Goal: Task Accomplishment & Management: Use online tool/utility

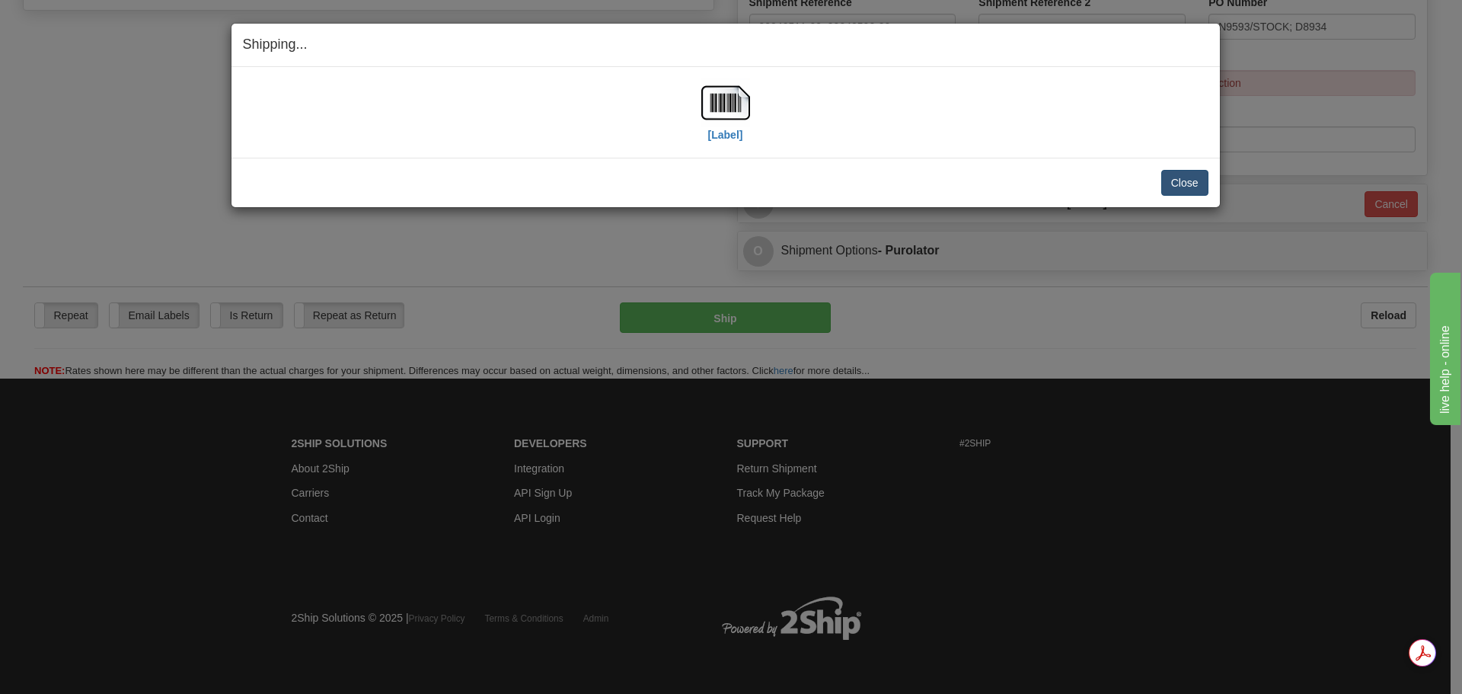
scroll to position [619, 0]
click at [1190, 179] on button "Close" at bounding box center [1184, 183] width 47 height 26
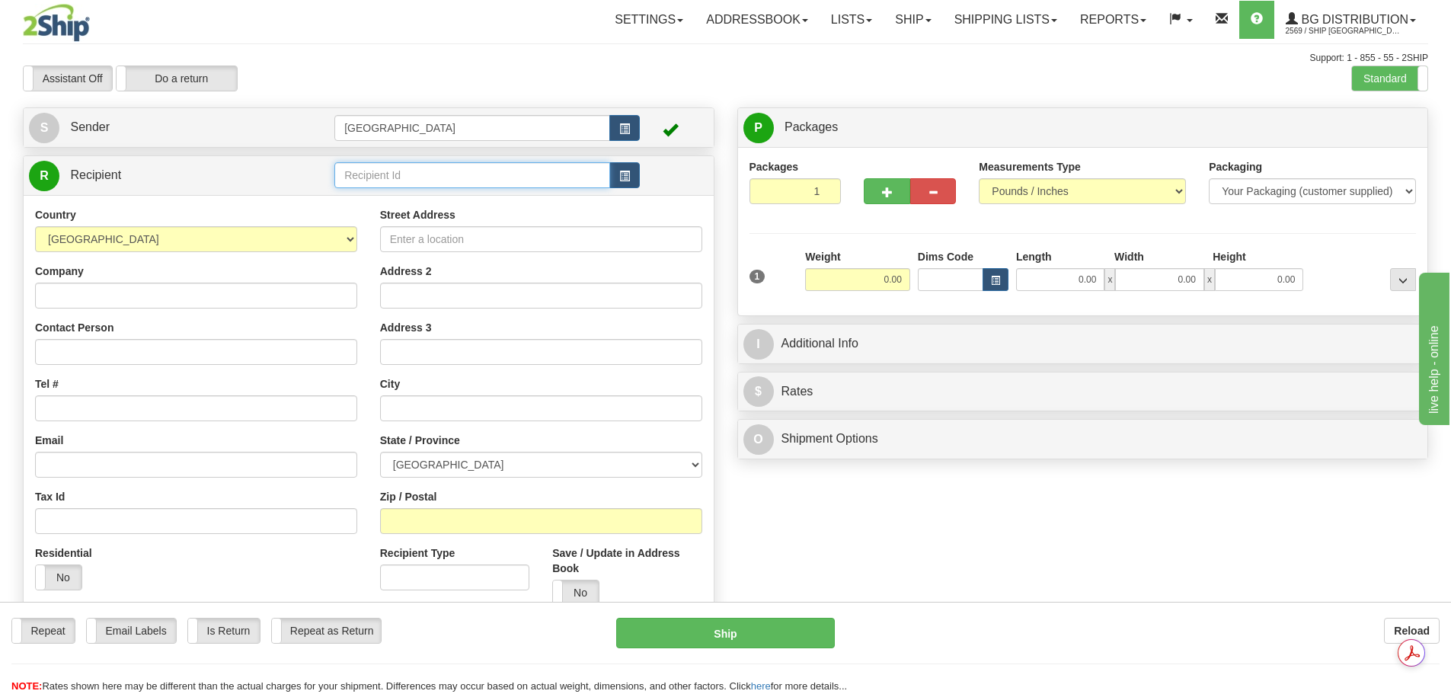
click at [372, 169] on input "text" at bounding box center [472, 175] width 276 height 26
click at [407, 194] on div "910913" at bounding box center [469, 198] width 261 height 17
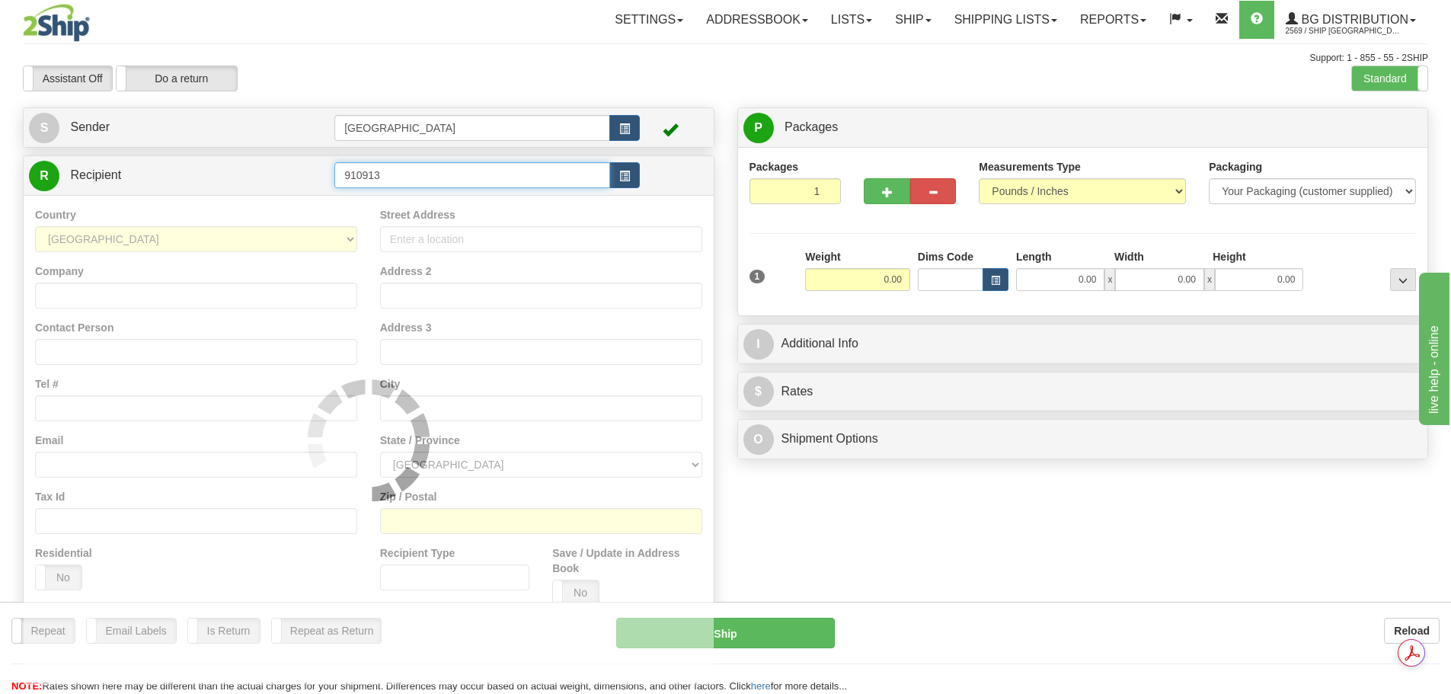
type input "910913"
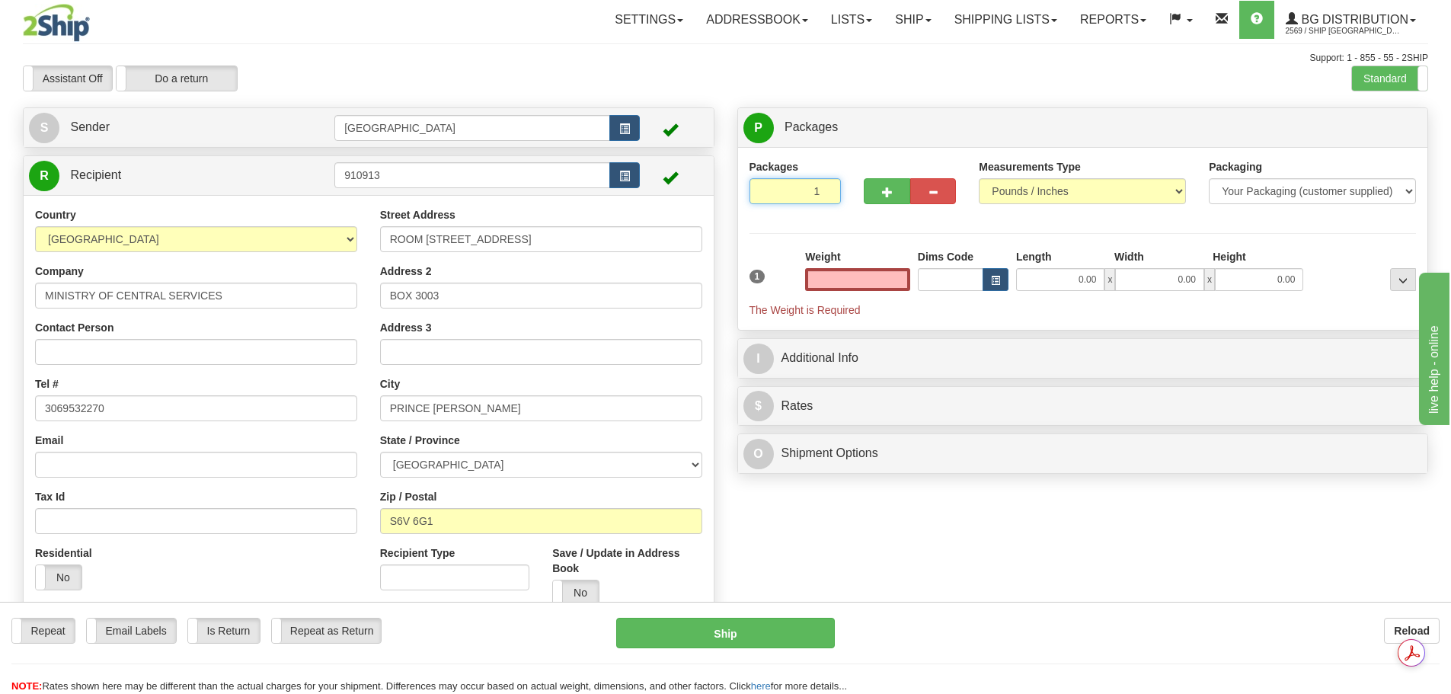
type input "2"
type input "0.00"
type input "2"
click at [826, 188] on input "2" at bounding box center [795, 191] width 92 height 26
click at [1378, 134] on label "Package Level Pack.." at bounding box center [1383, 128] width 77 height 23
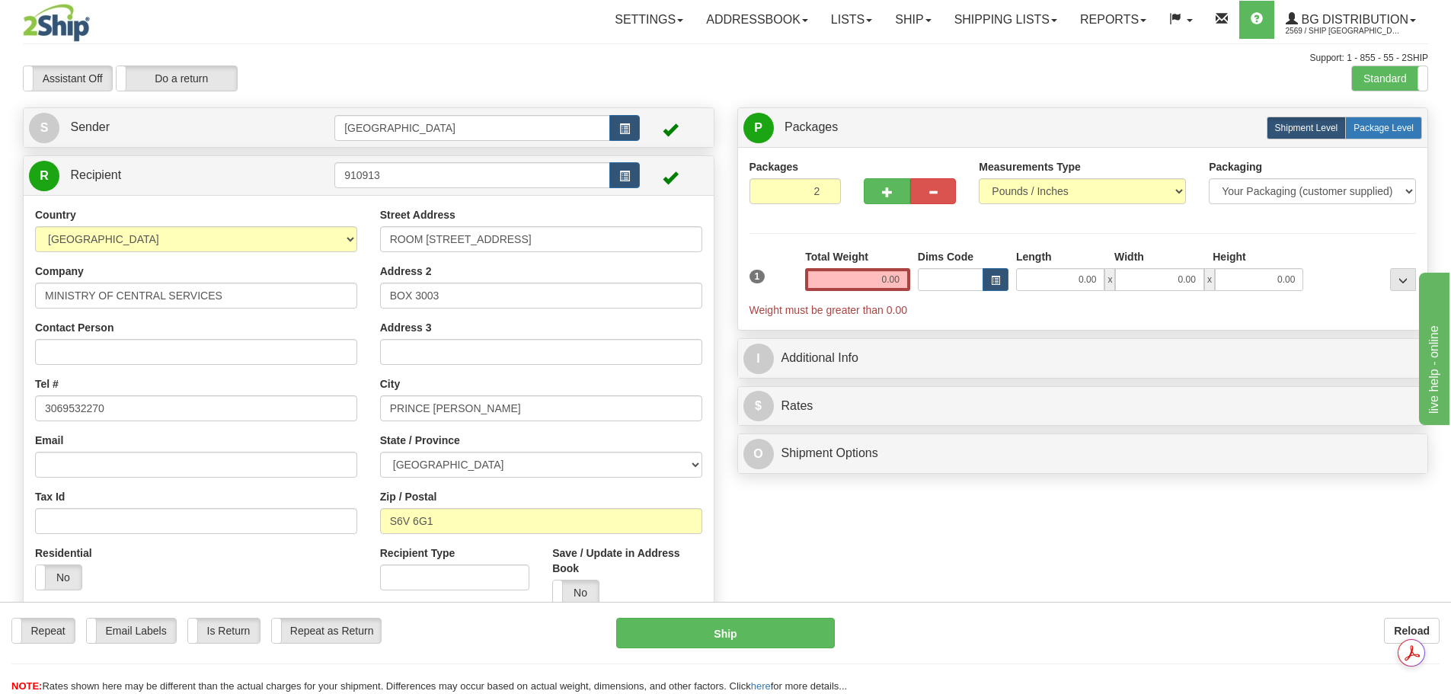
radio input "true"
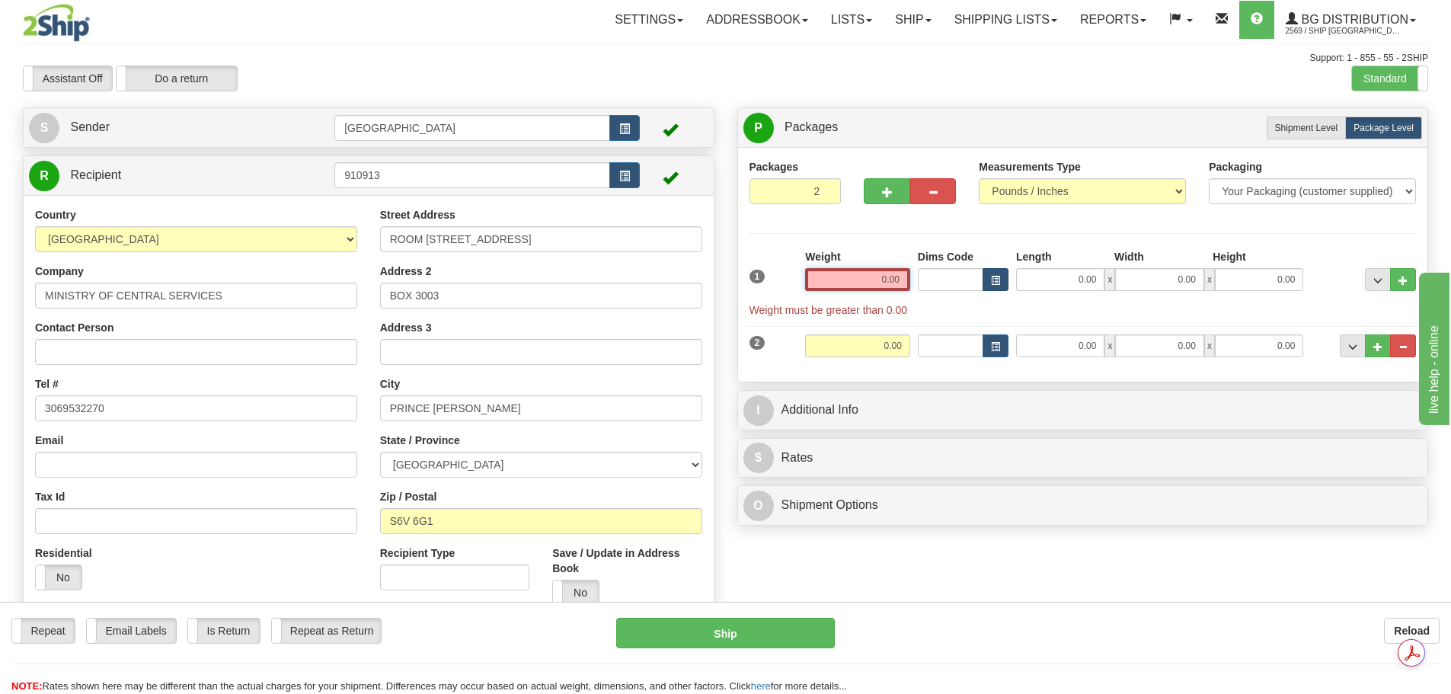
drag, startPoint x: 857, startPoint y: 274, endPoint x: 992, endPoint y: 273, distance: 134.8
click at [990, 273] on div "1 Weight 0.00 Dims Code 0.00" at bounding box center [1083, 283] width 675 height 69
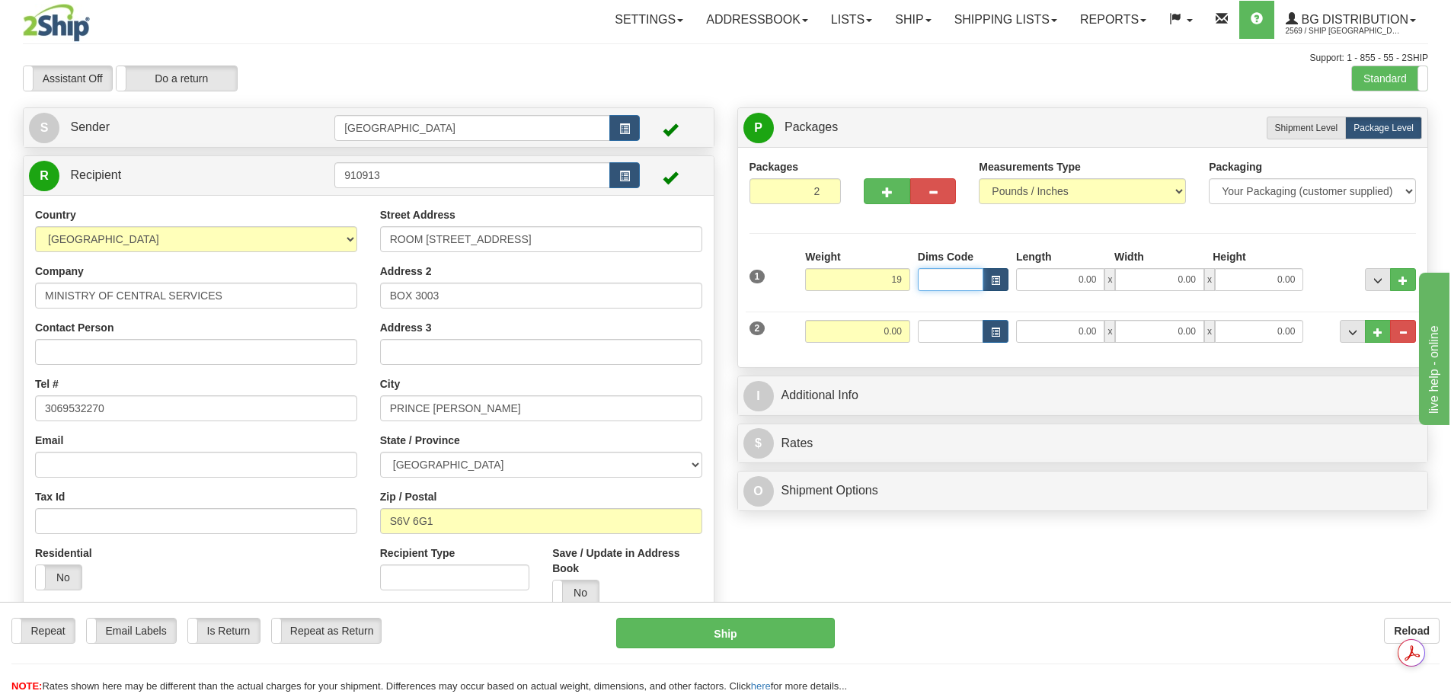
type input "19.00"
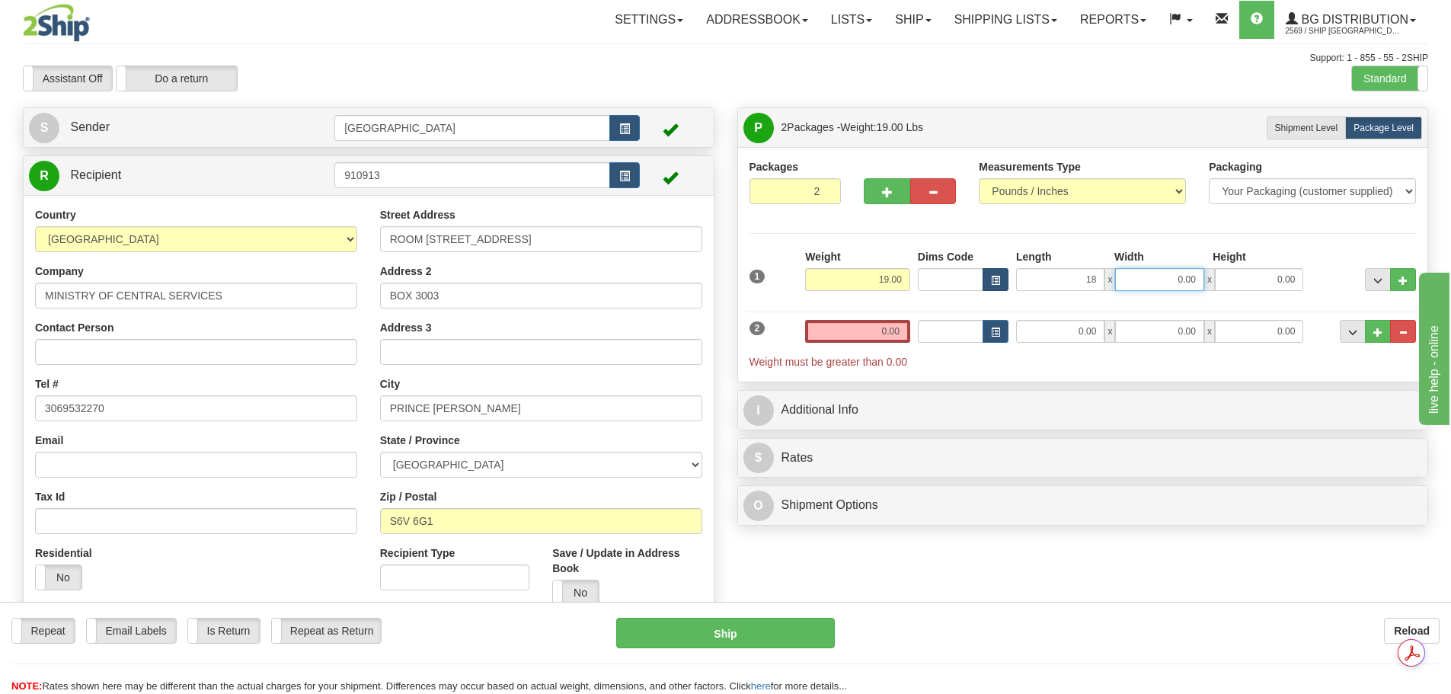
type input "18.00"
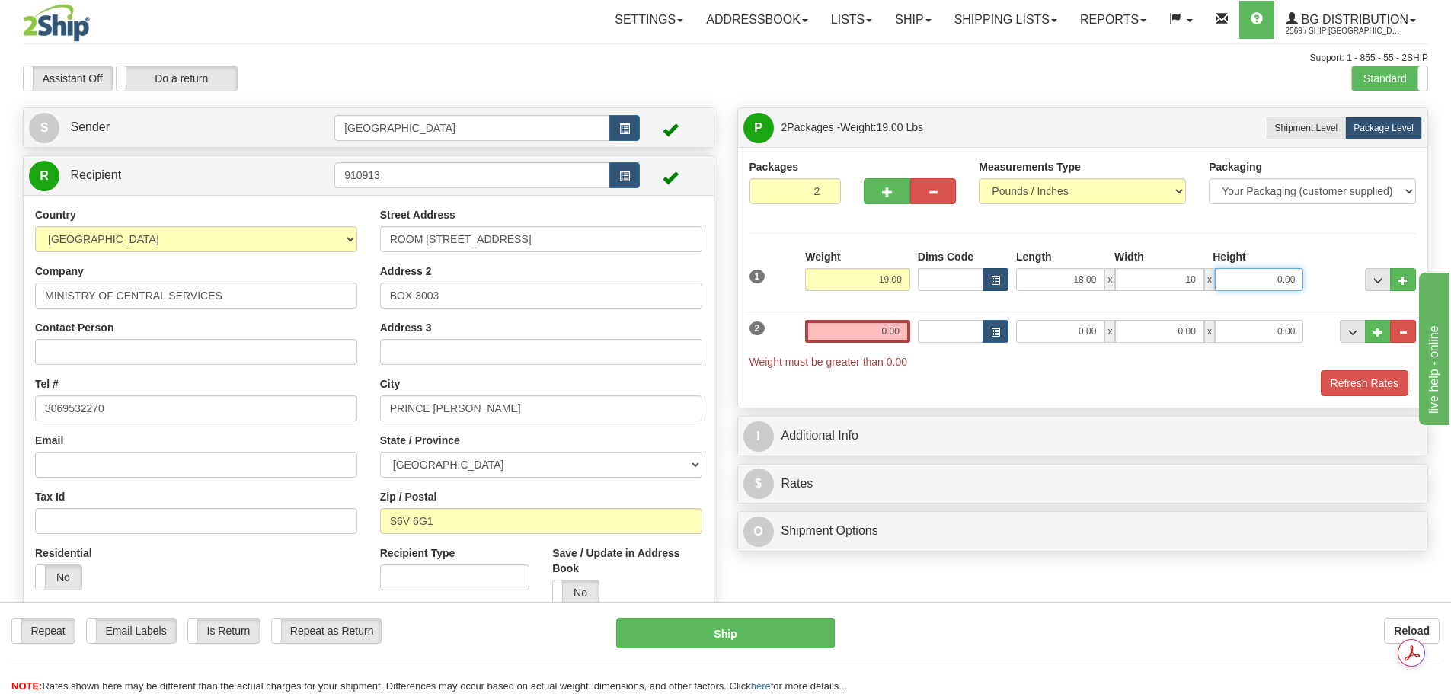
type input "10.00"
type input "7.00"
drag, startPoint x: 870, startPoint y: 327, endPoint x: 941, endPoint y: 315, distance: 71.2
click at [937, 316] on div "2 Weight 0.00 Dims Code Length Width Height" at bounding box center [1083, 336] width 675 height 65
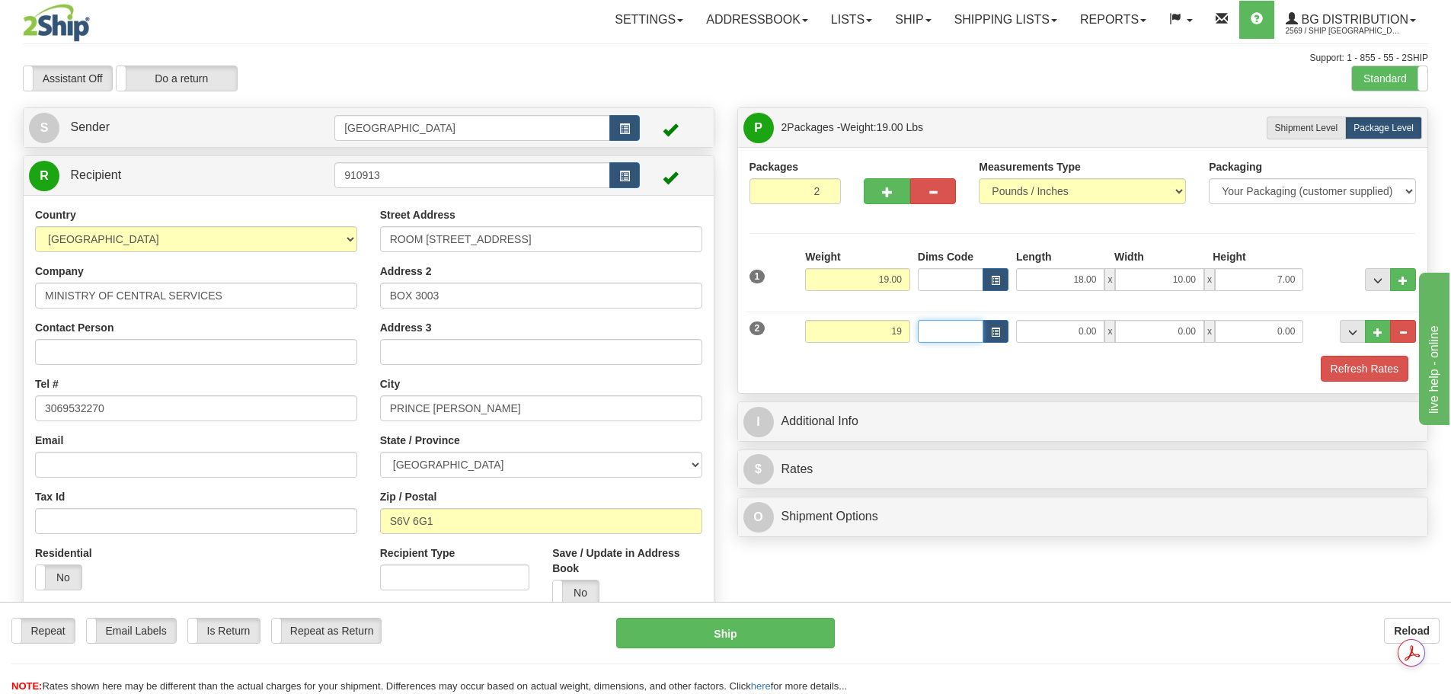
type input "19.00"
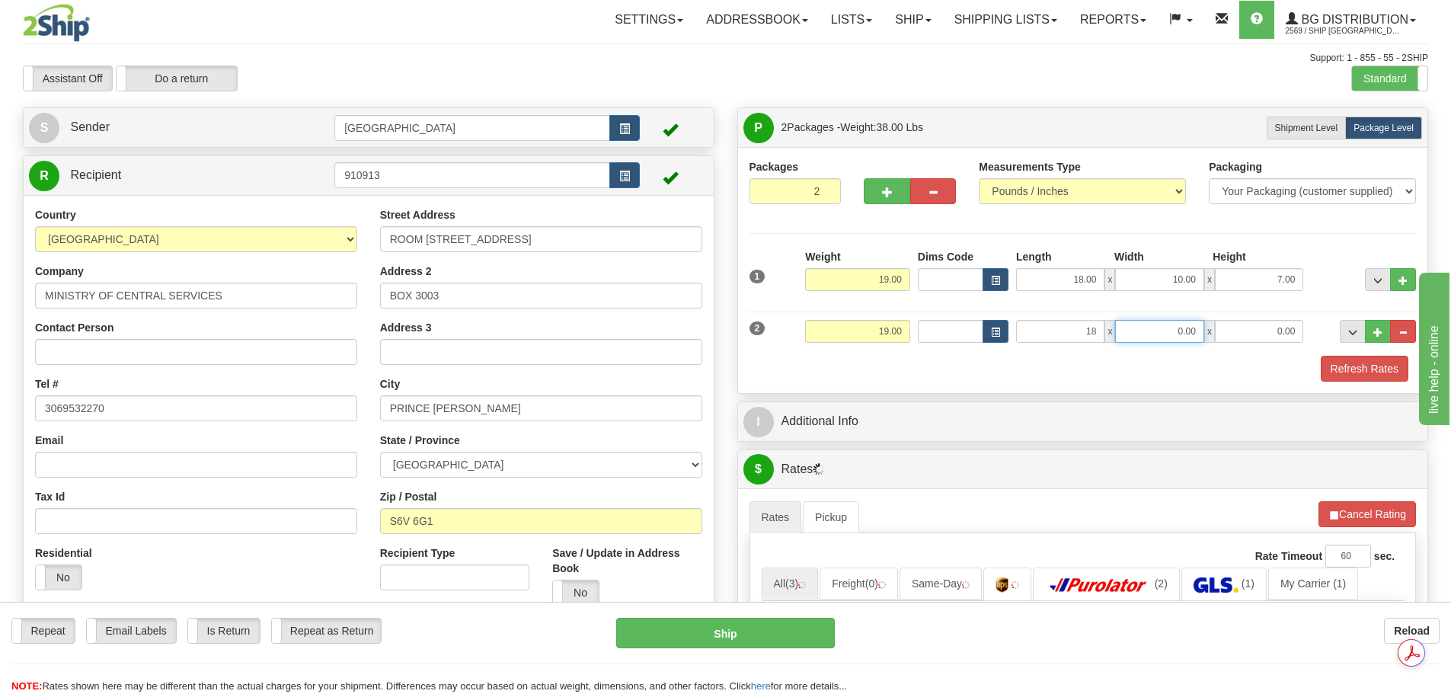
type input "18.00"
type input "10.00"
type input "7.00"
click at [1362, 362] on button "Refresh Rates" at bounding box center [1365, 369] width 88 height 26
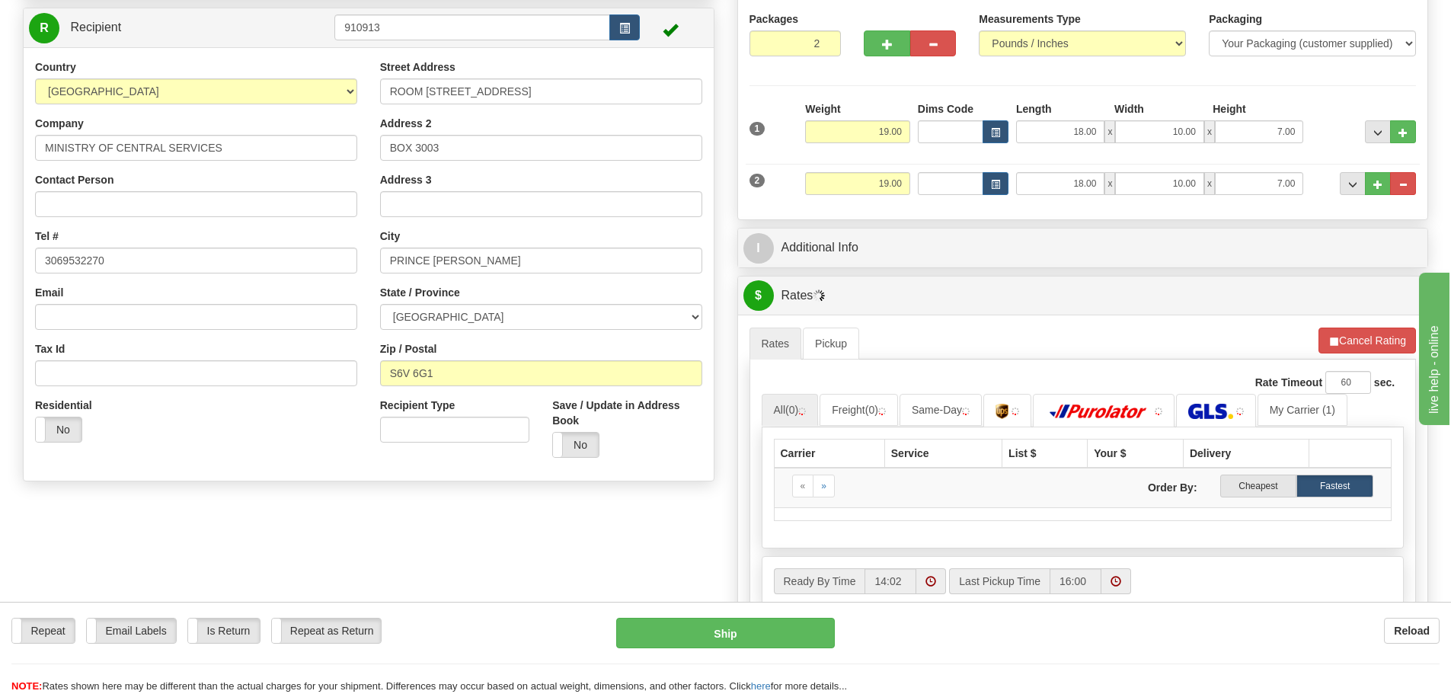
scroll to position [152, 0]
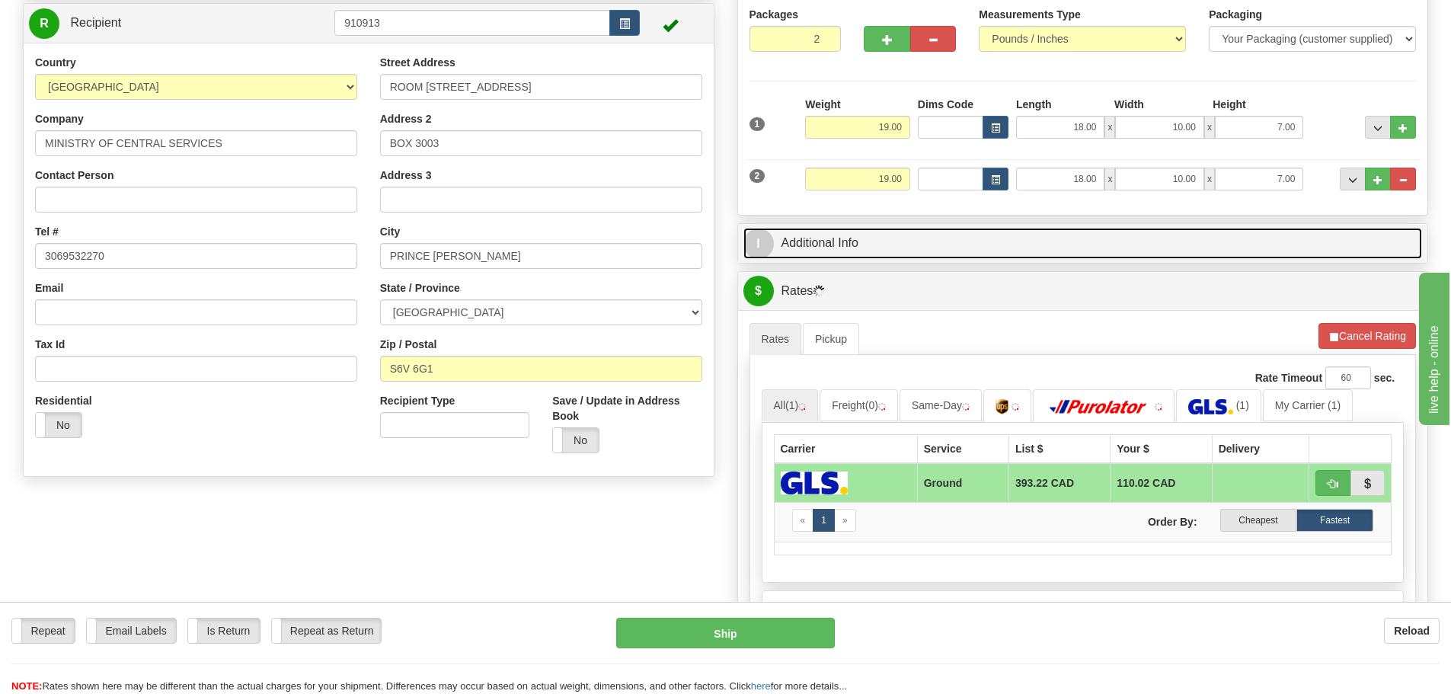
click at [1001, 238] on link "I Additional Info" at bounding box center [1082, 243] width 679 height 31
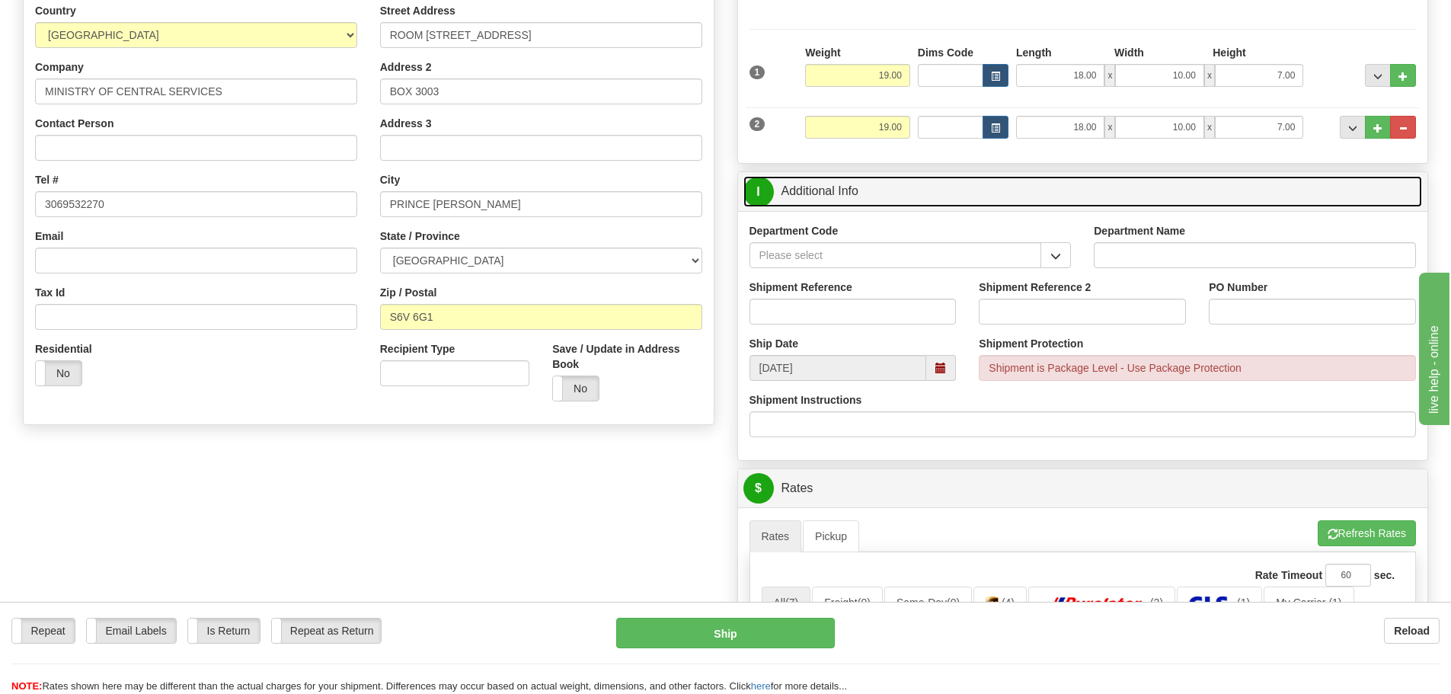
scroll to position [228, 0]
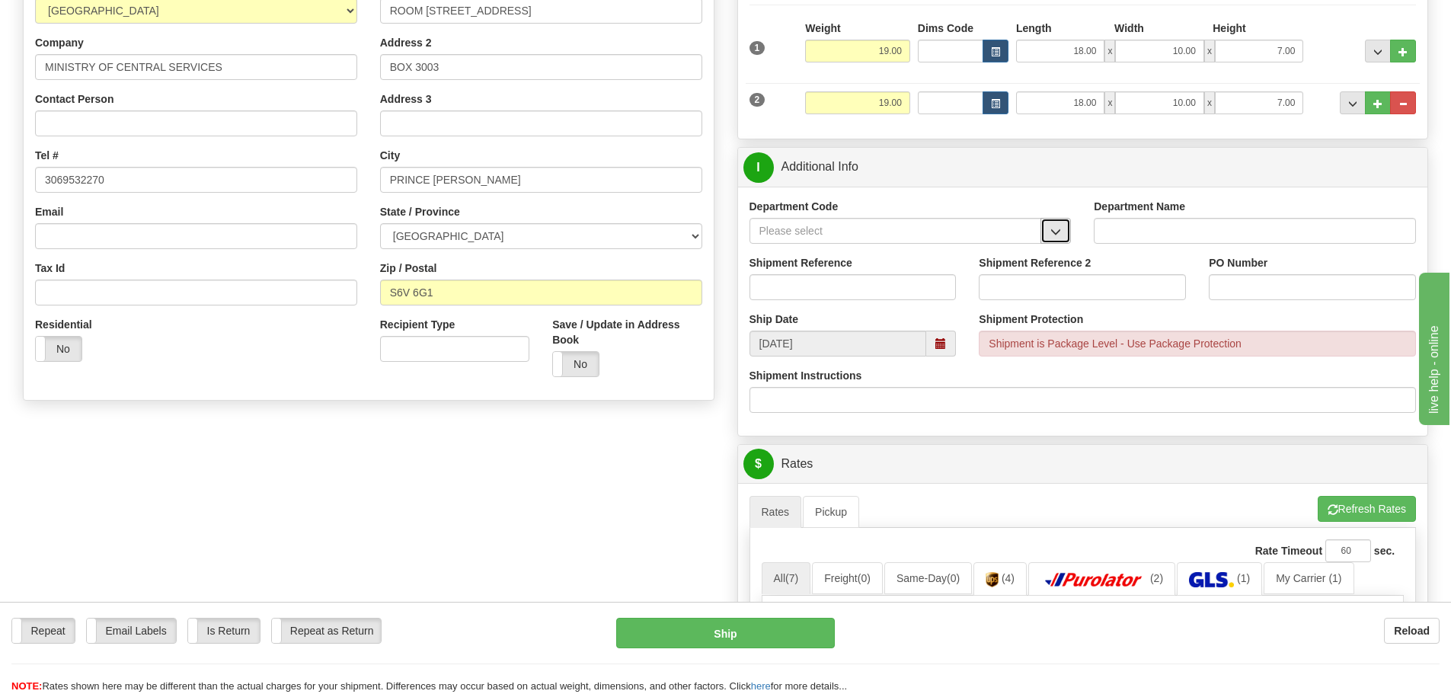
click at [1046, 228] on button "button" at bounding box center [1055, 231] width 30 height 26
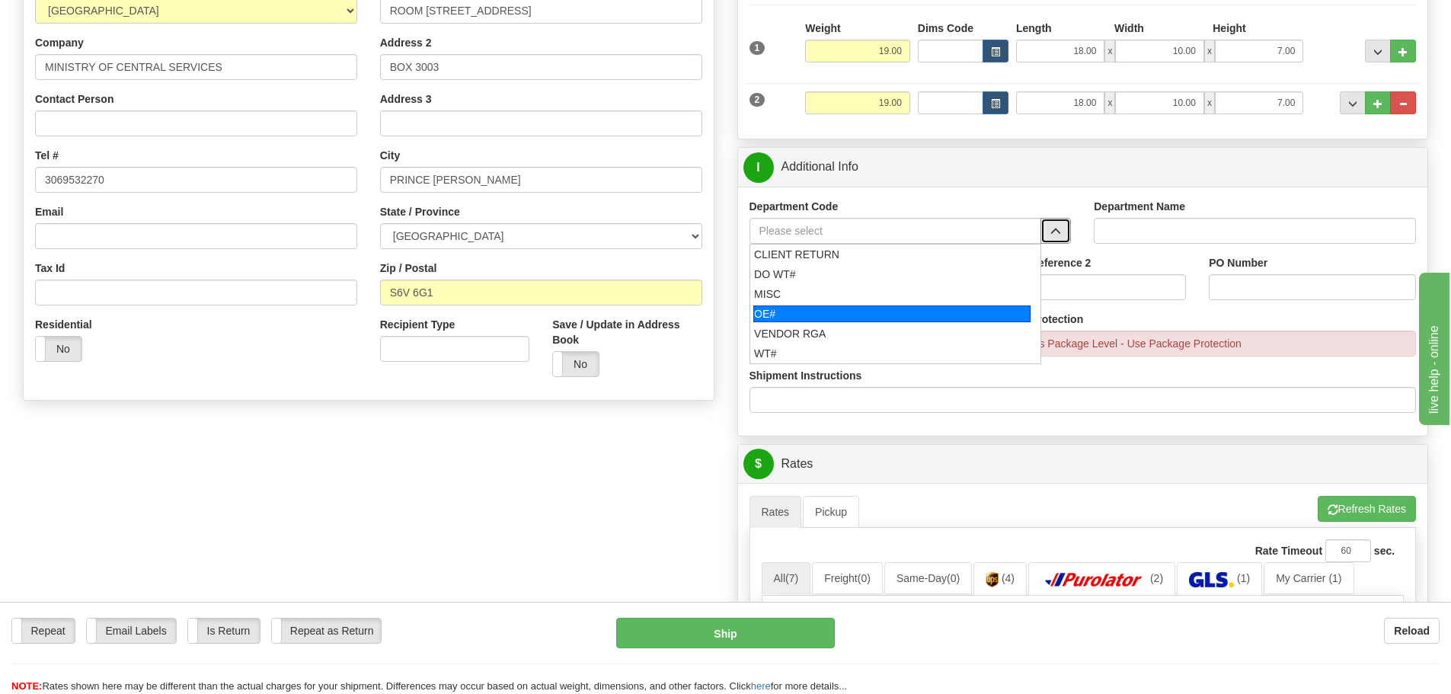
click at [962, 318] on div "OE#" at bounding box center [891, 313] width 277 height 17
type input "OE#"
type input "ORDERS"
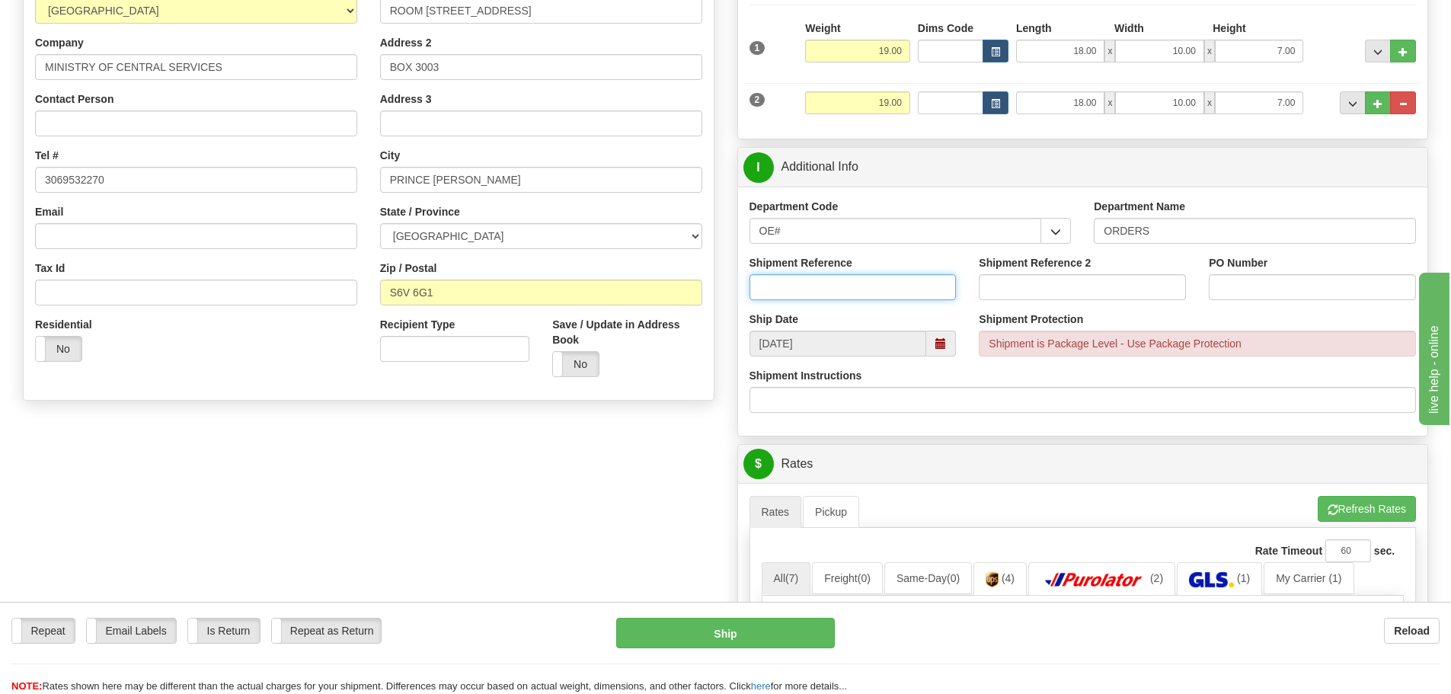
click at [874, 286] on input "Shipment Reference" at bounding box center [852, 287] width 207 height 26
type input "90039842-00"
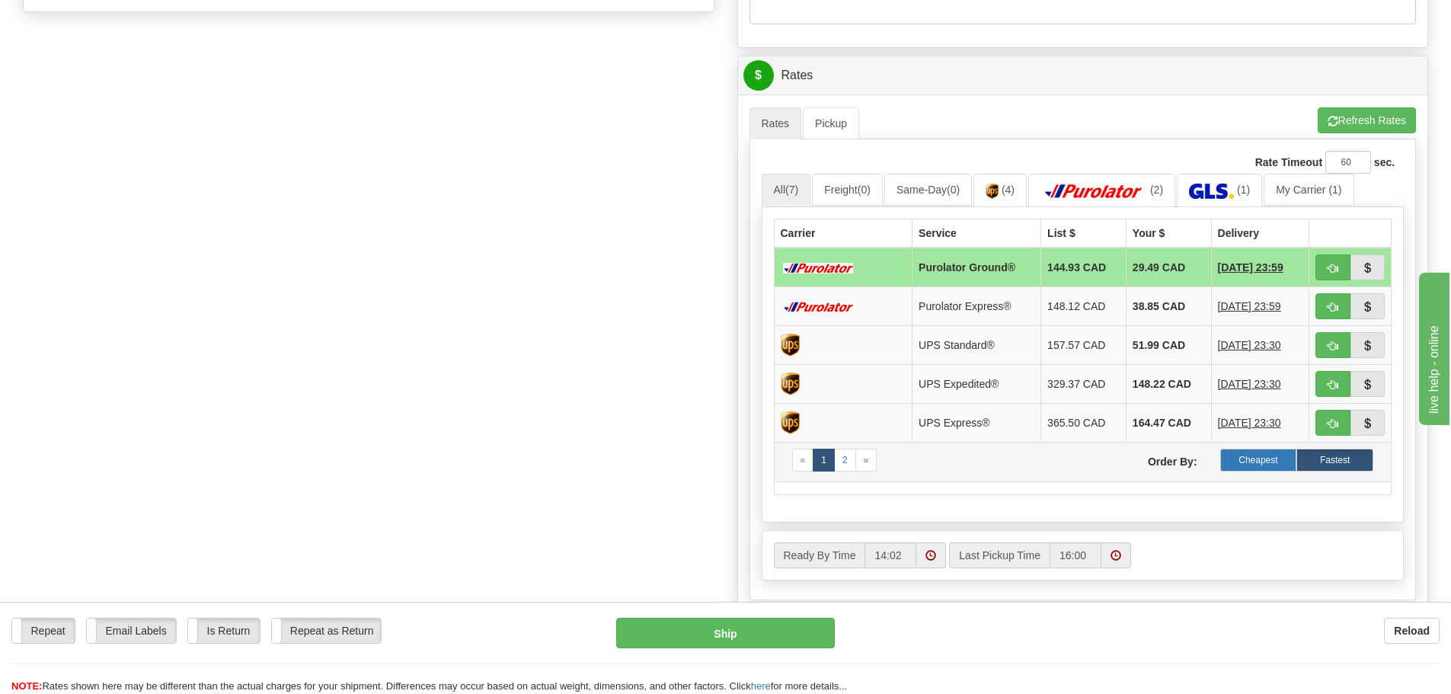
scroll to position [685, 0]
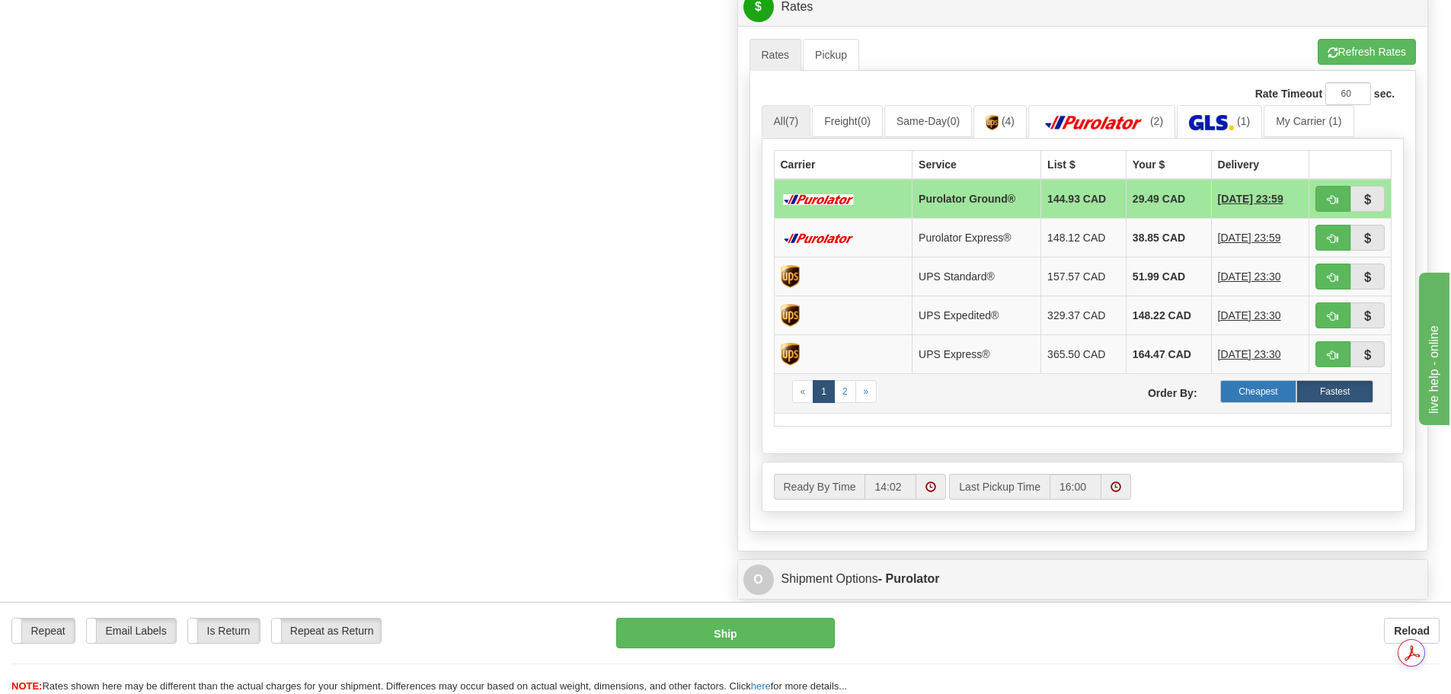
type input "LF MCINTOSH BUILDING"
click at [1269, 389] on label "Cheapest" at bounding box center [1258, 391] width 77 height 23
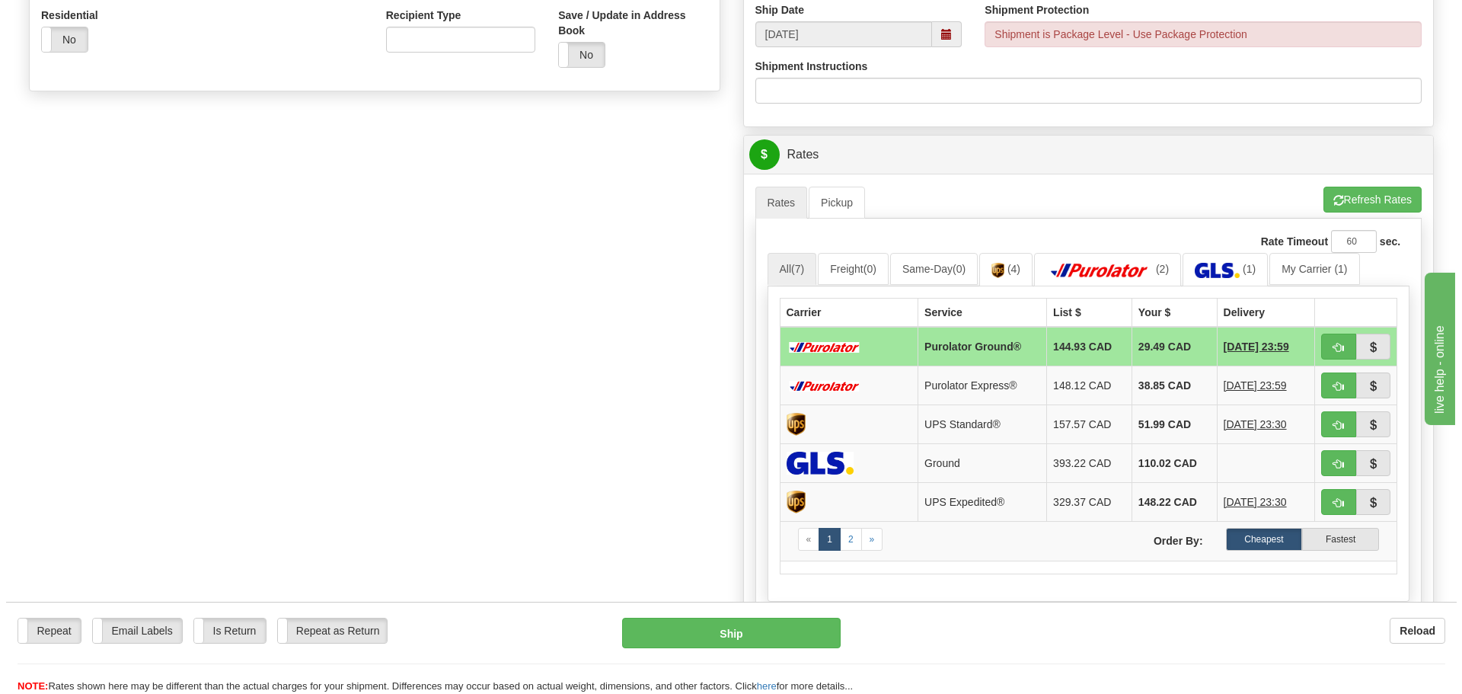
scroll to position [762, 0]
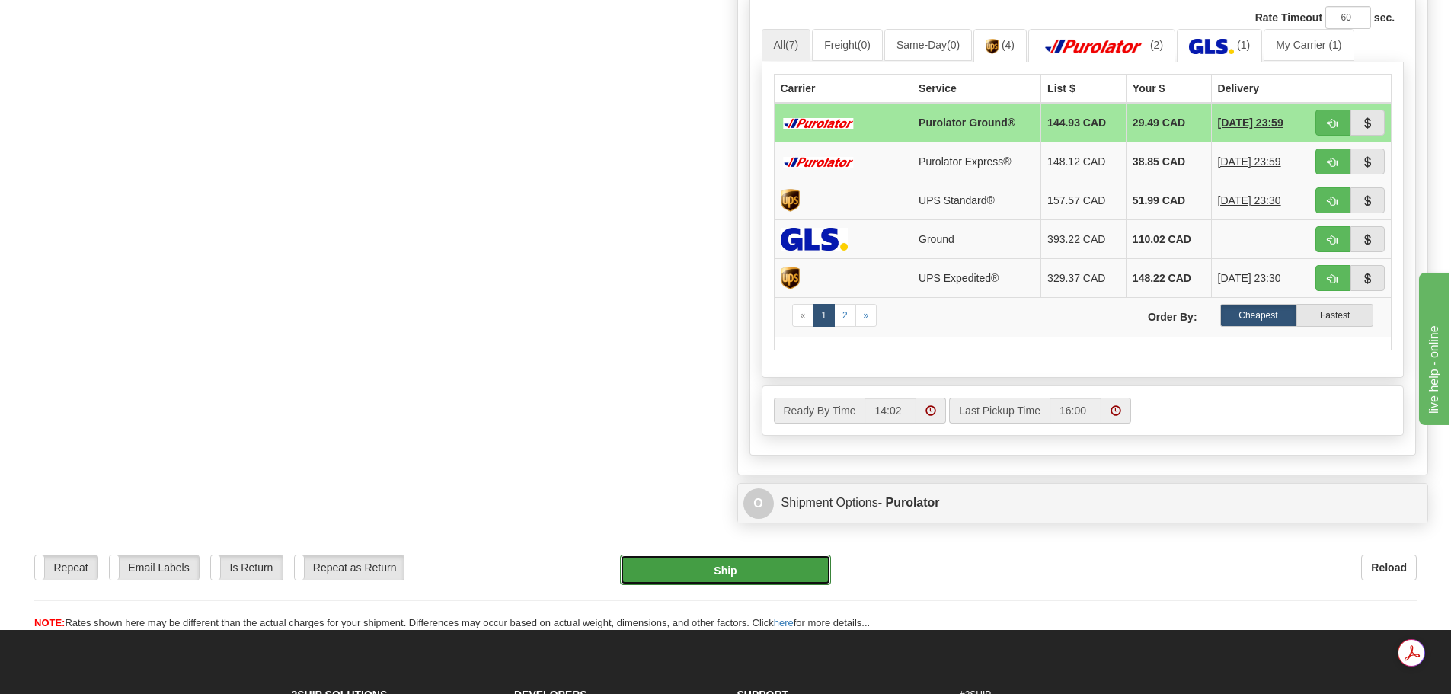
click at [758, 568] on button "Ship" at bounding box center [725, 569] width 211 height 30
type input "260"
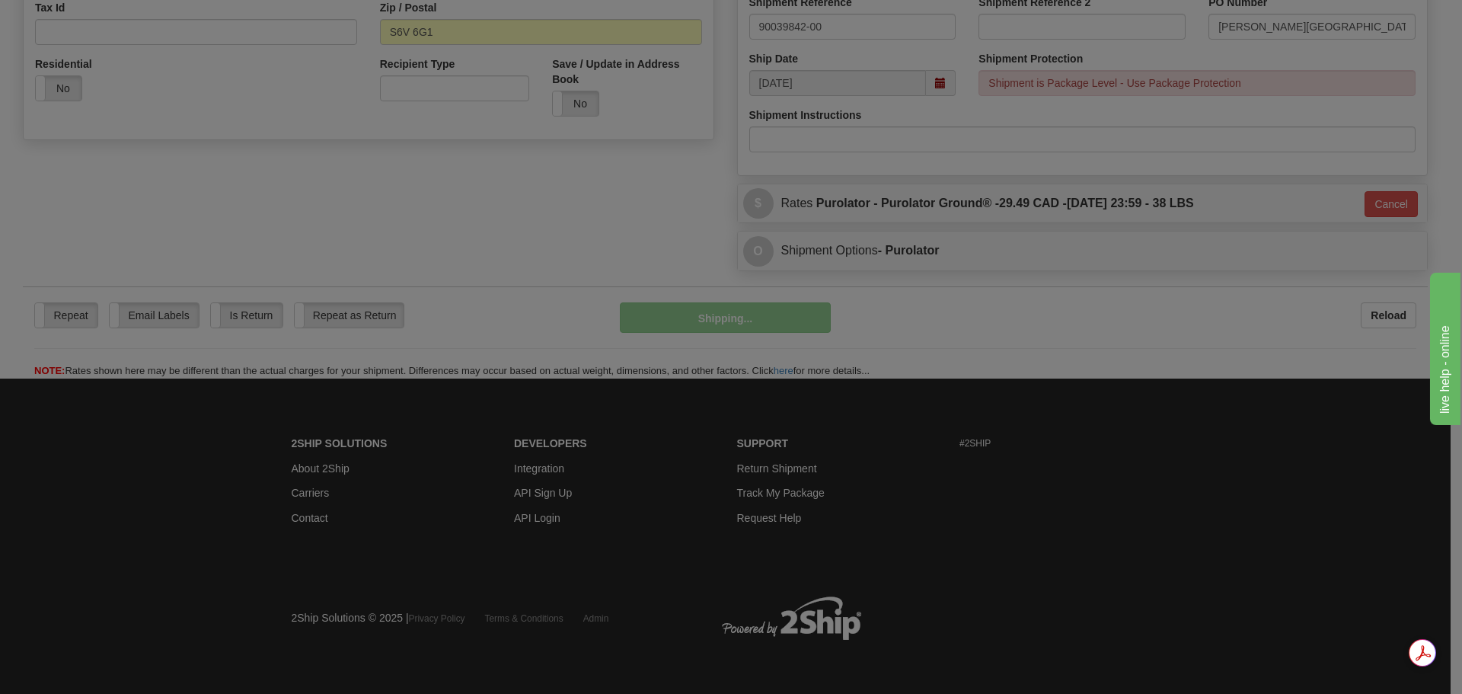
scroll to position [490, 0]
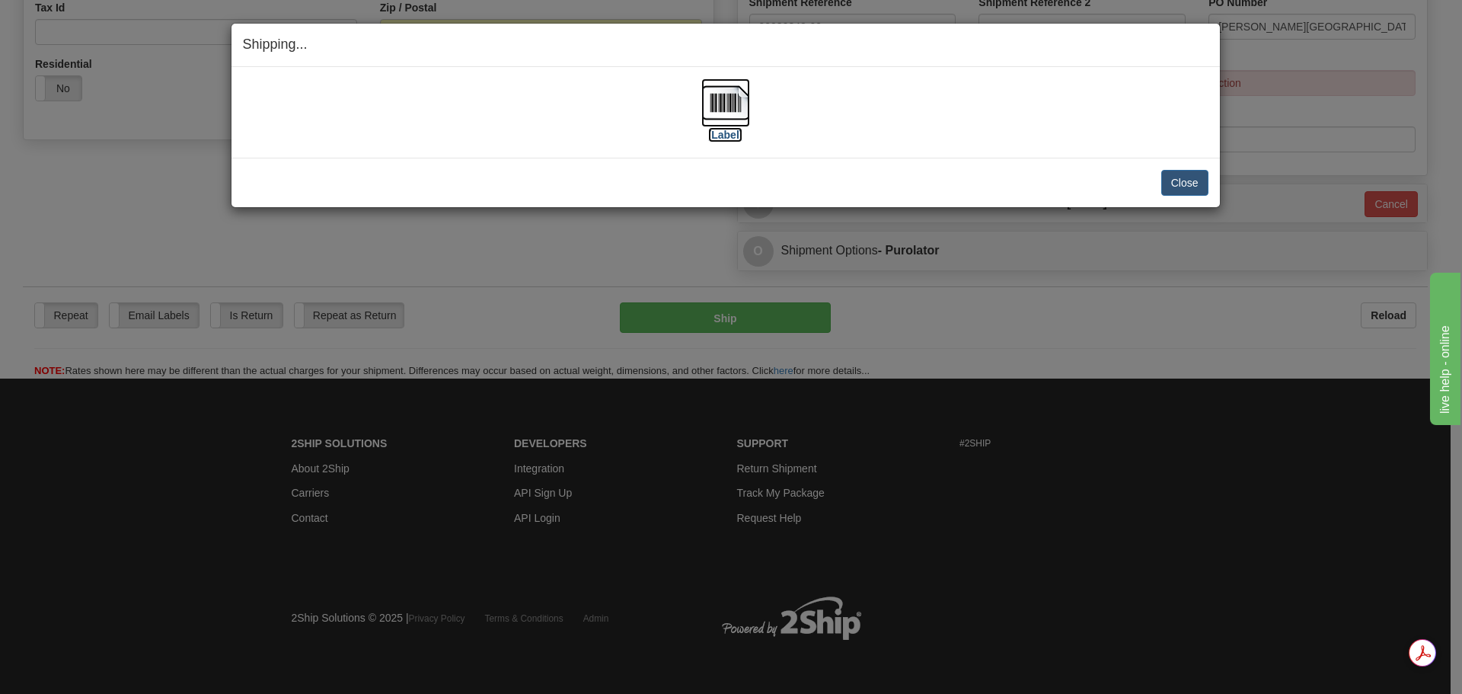
click at [743, 109] on img at bounding box center [725, 102] width 49 height 49
click at [1193, 182] on button "Close" at bounding box center [1184, 183] width 47 height 26
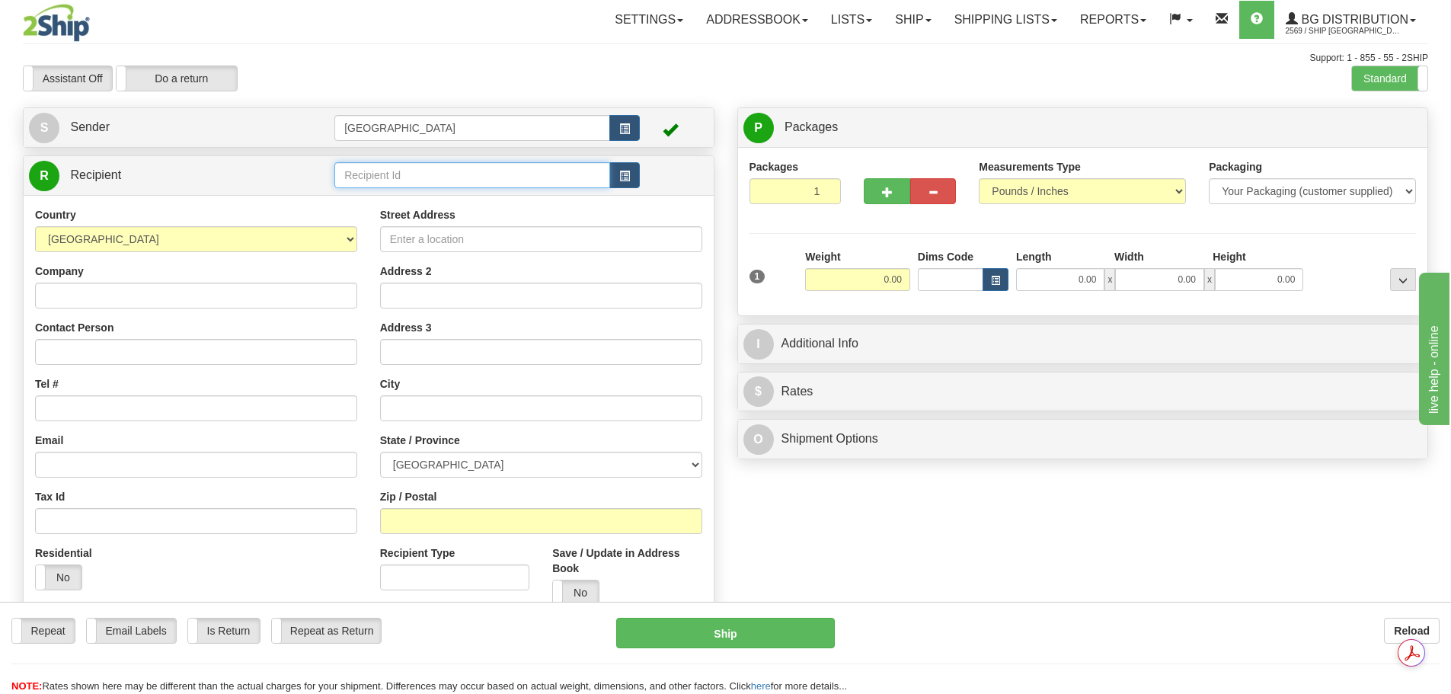
click at [417, 169] on input "text" at bounding box center [472, 175] width 276 height 26
click at [407, 200] on div "BG VAN" at bounding box center [469, 198] width 261 height 17
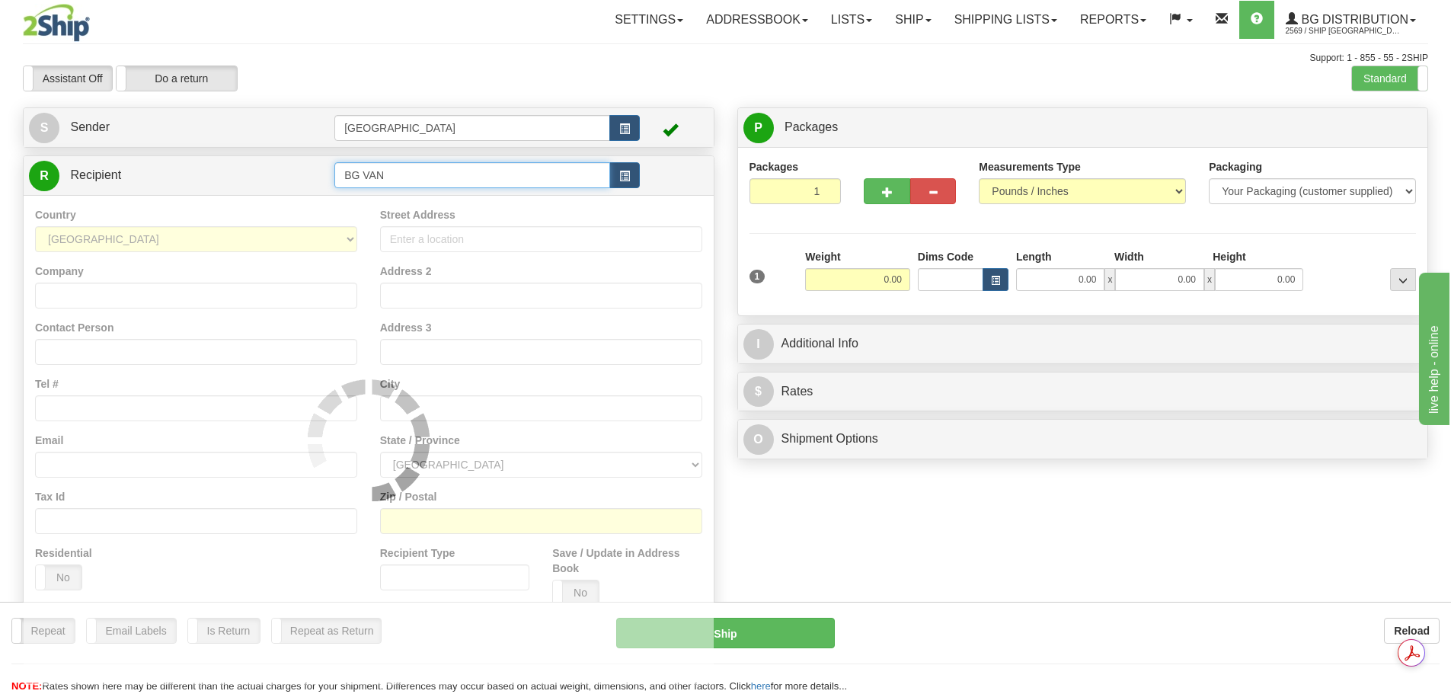
type input "BG VAN"
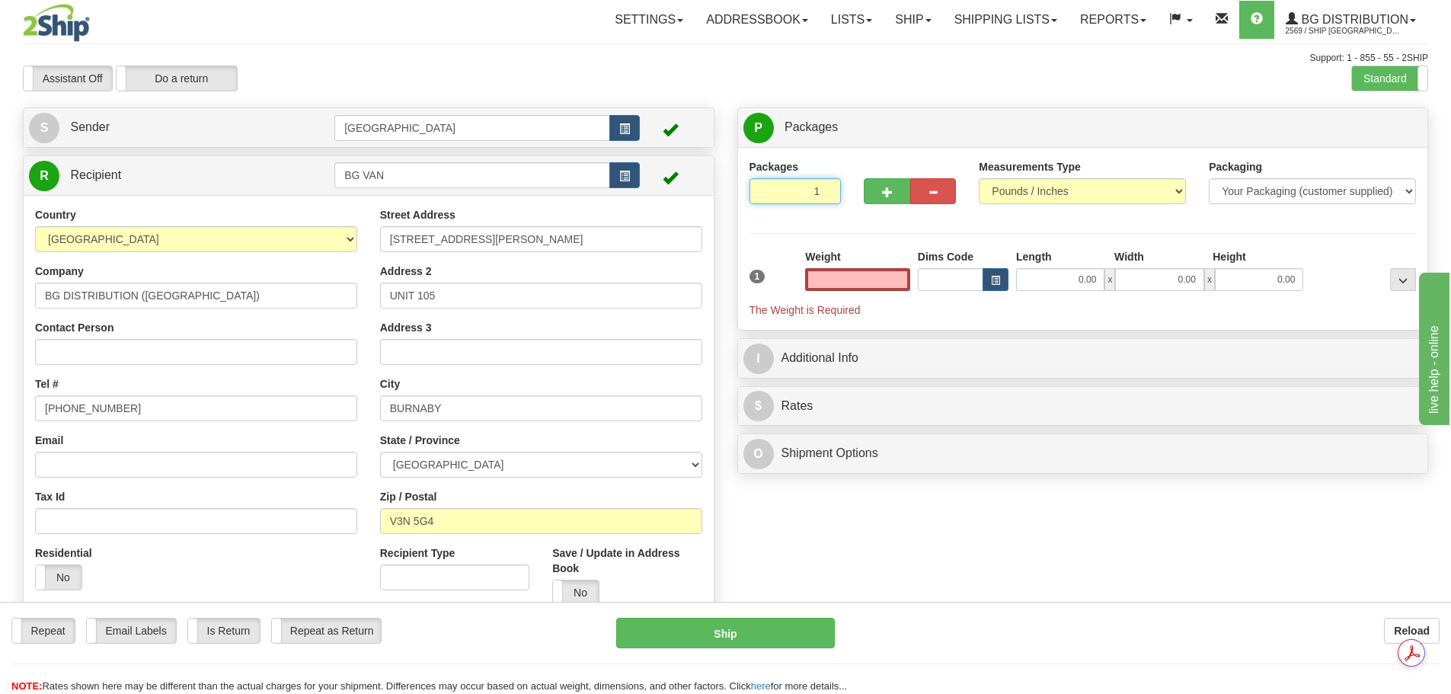
type input "2"
type input "0.00"
click at [826, 186] on input "2" at bounding box center [795, 191] width 92 height 26
type input "3"
click at [826, 186] on input "3" at bounding box center [795, 191] width 92 height 26
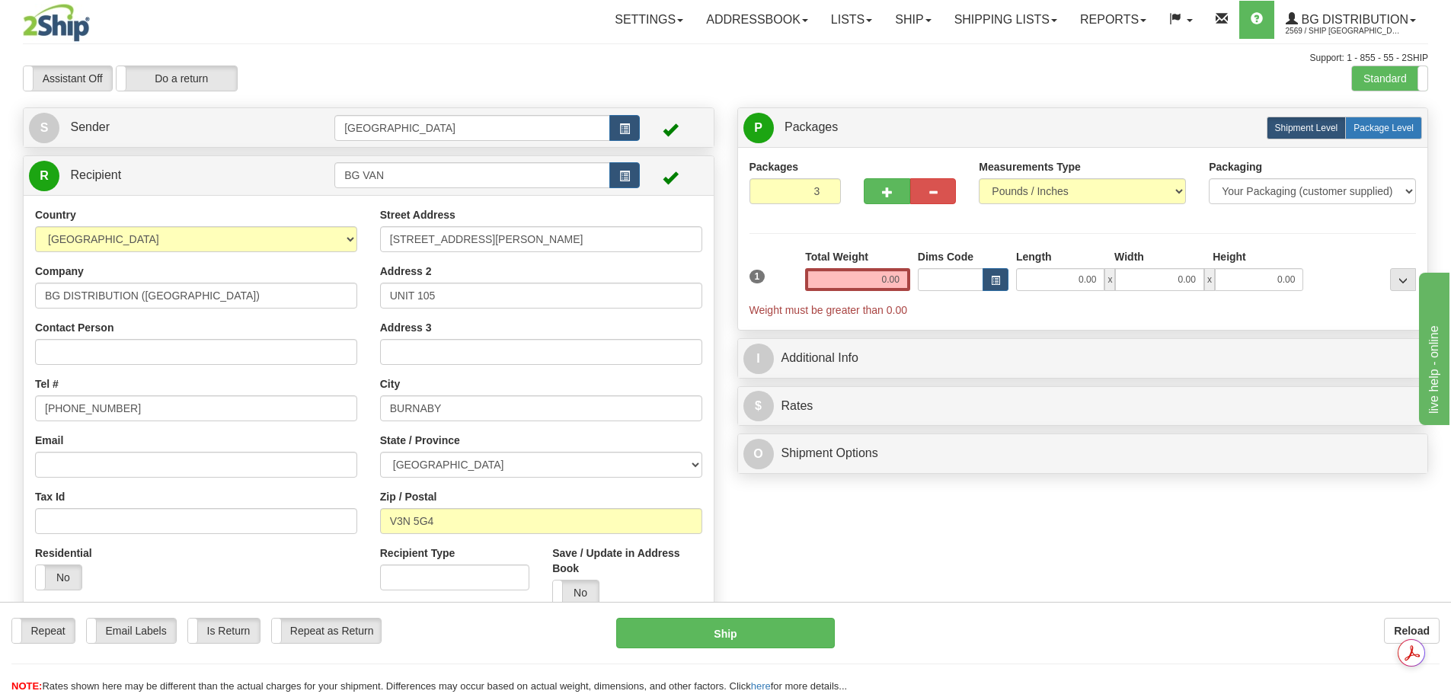
click at [1397, 133] on span "Package Level" at bounding box center [1383, 128] width 60 height 11
radio input "true"
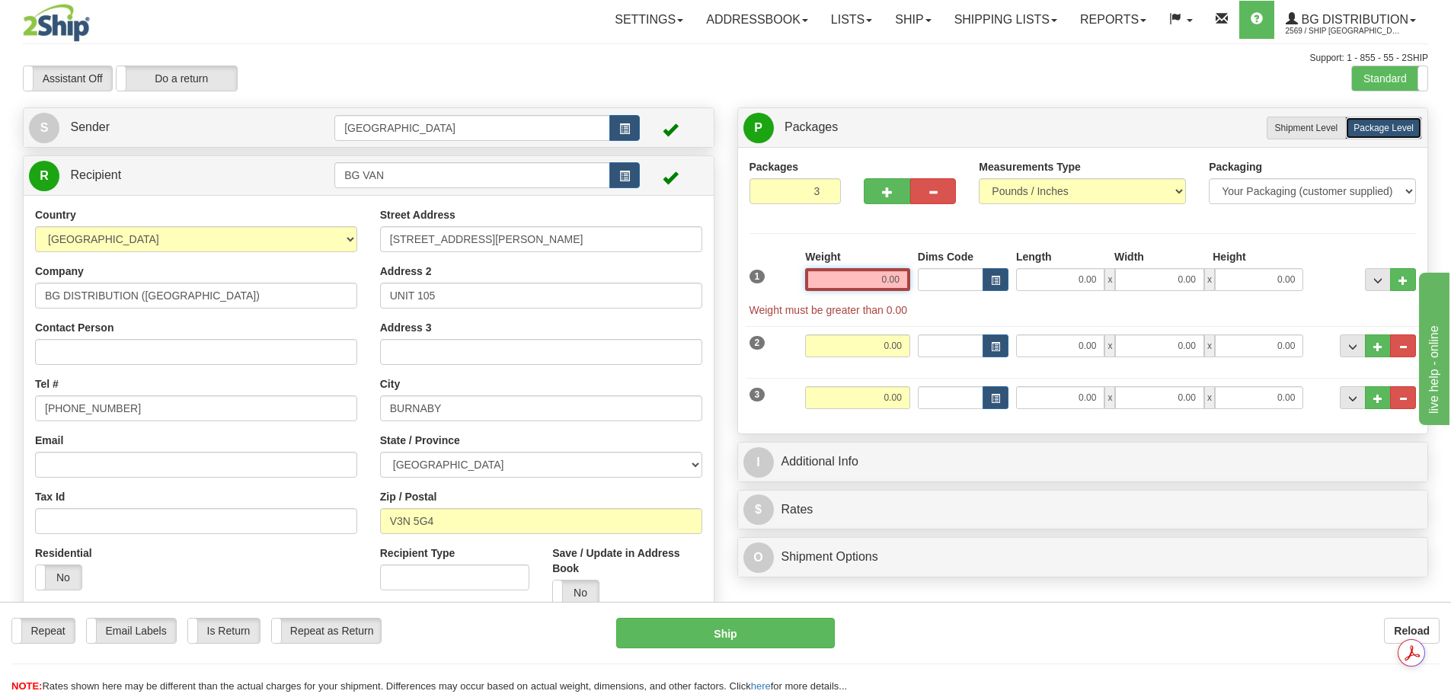
click at [961, 277] on div "1 Weight 0.00 Dims Code 0.00" at bounding box center [1083, 283] width 675 height 69
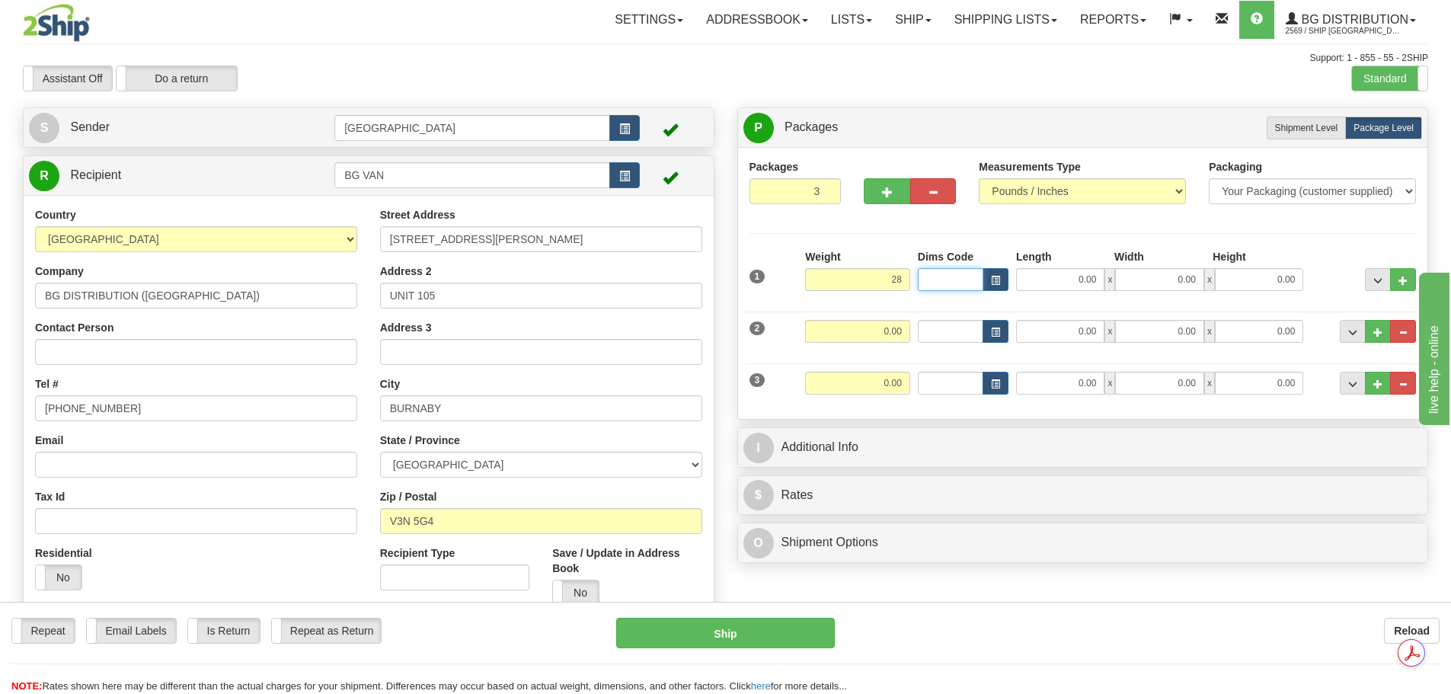
type input "28.00"
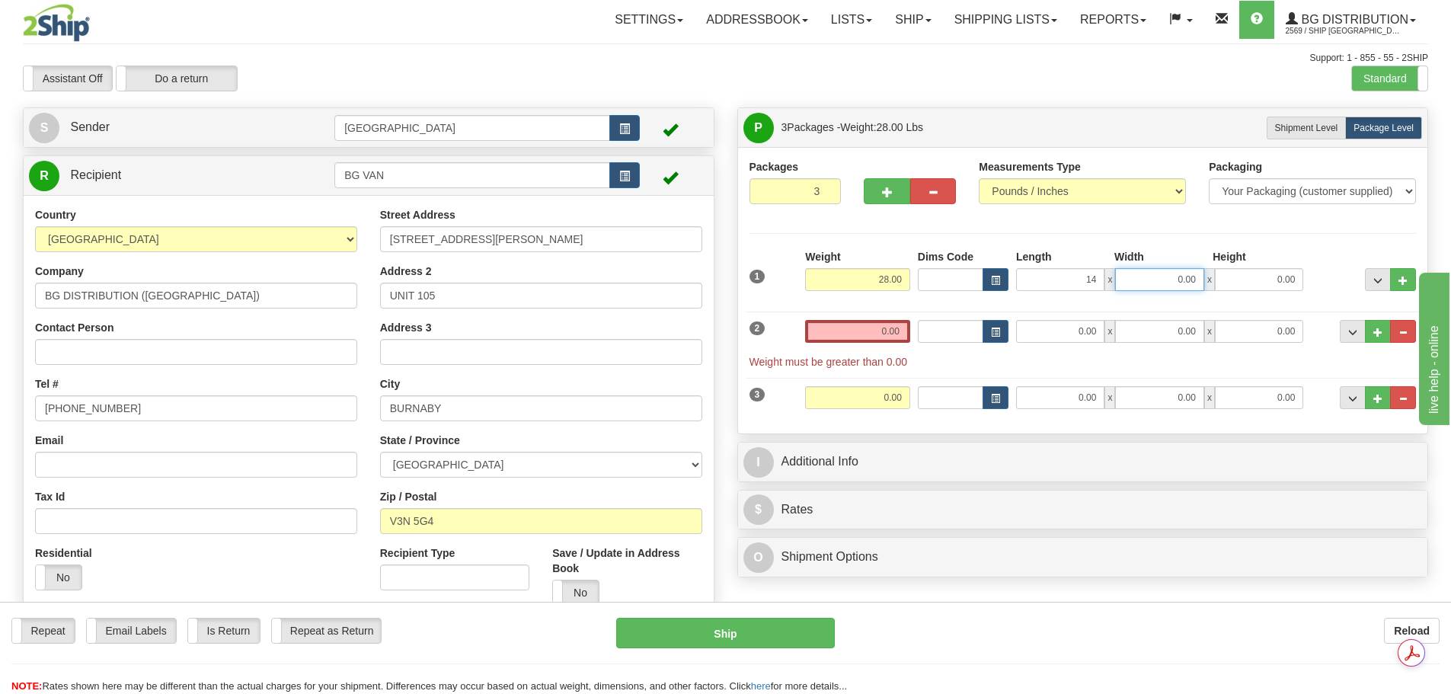
type input "14.00"
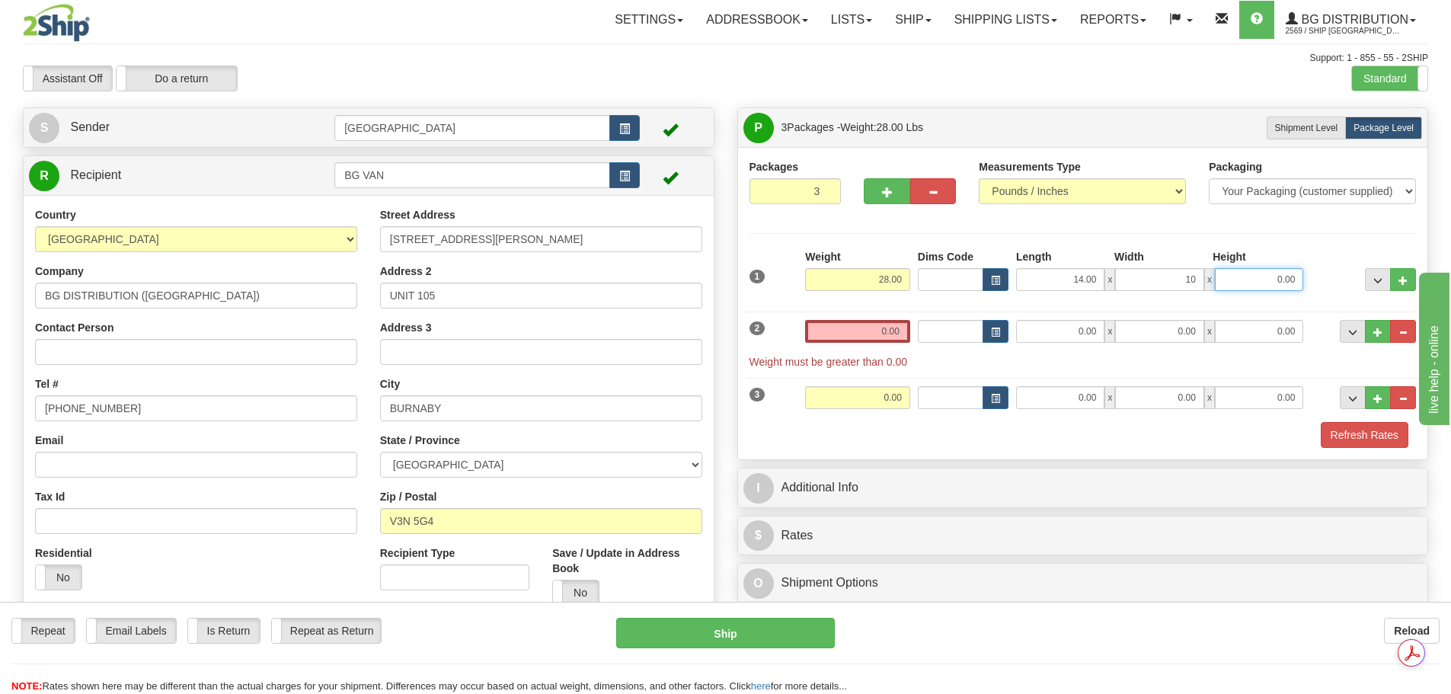
type input "10.00"
type input "9.00"
drag, startPoint x: 877, startPoint y: 329, endPoint x: 961, endPoint y: 332, distance: 84.6
click at [961, 332] on div "2 Weight 0.00 Dims Code Length Width Height" at bounding box center [1083, 336] width 675 height 65
type input "23.00"
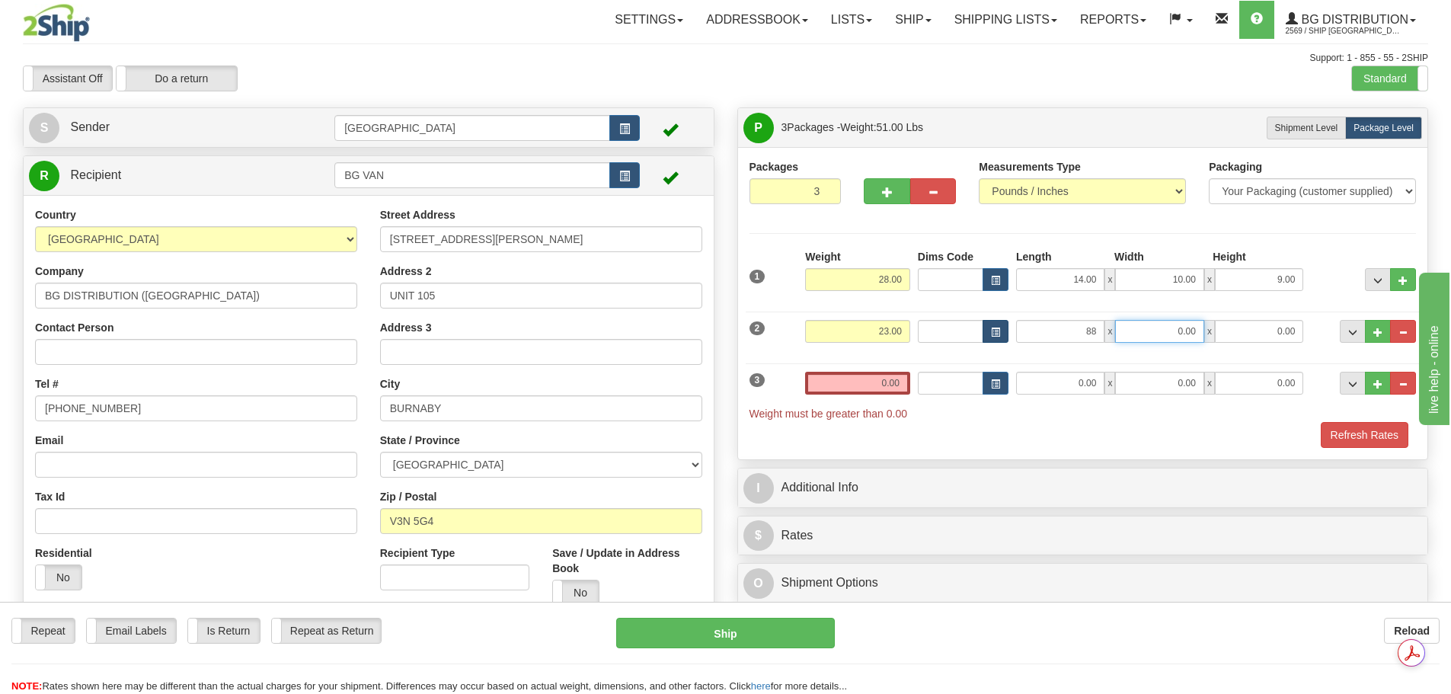
type input "88.00"
type input "4.00"
type input "3.00"
drag, startPoint x: 853, startPoint y: 387, endPoint x: 953, endPoint y: 388, distance: 100.5
click at [953, 388] on div "3 Weight 0.00 Dims Code Length Width Height" at bounding box center [1083, 388] width 675 height 65
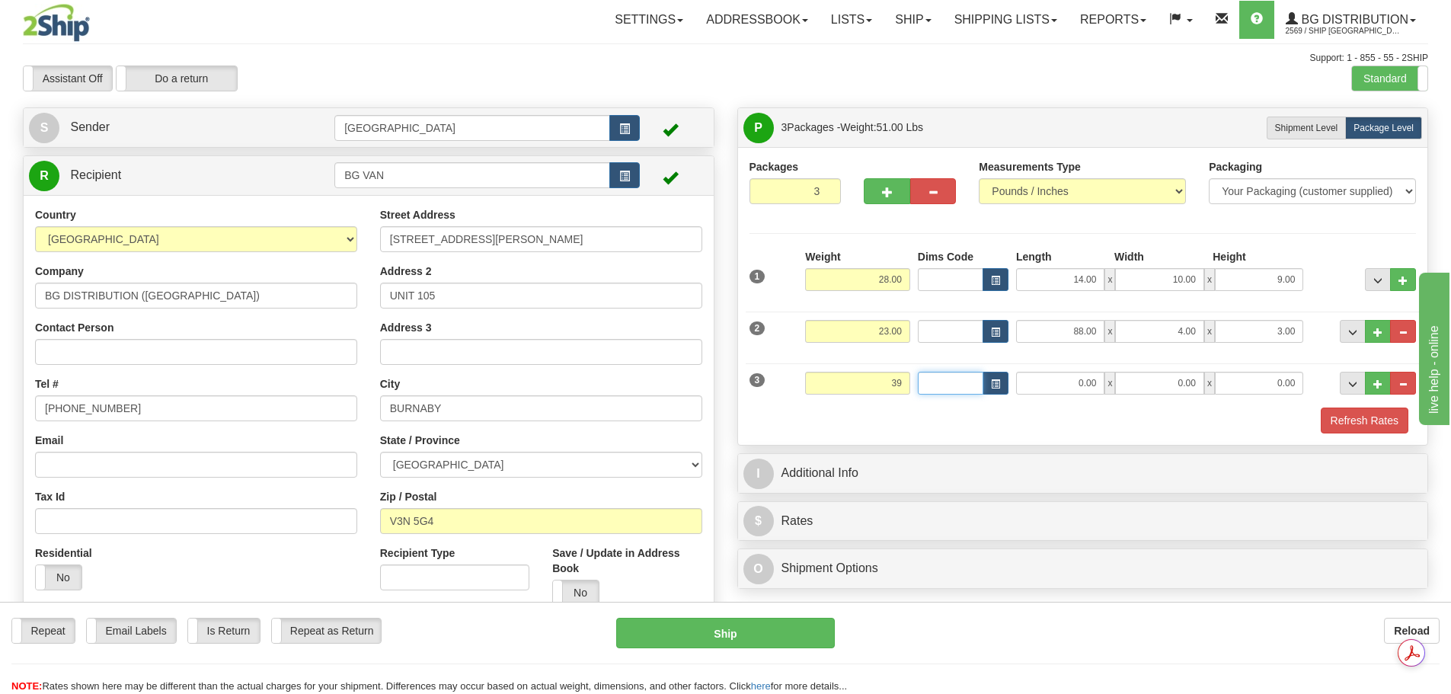
type input "39.00"
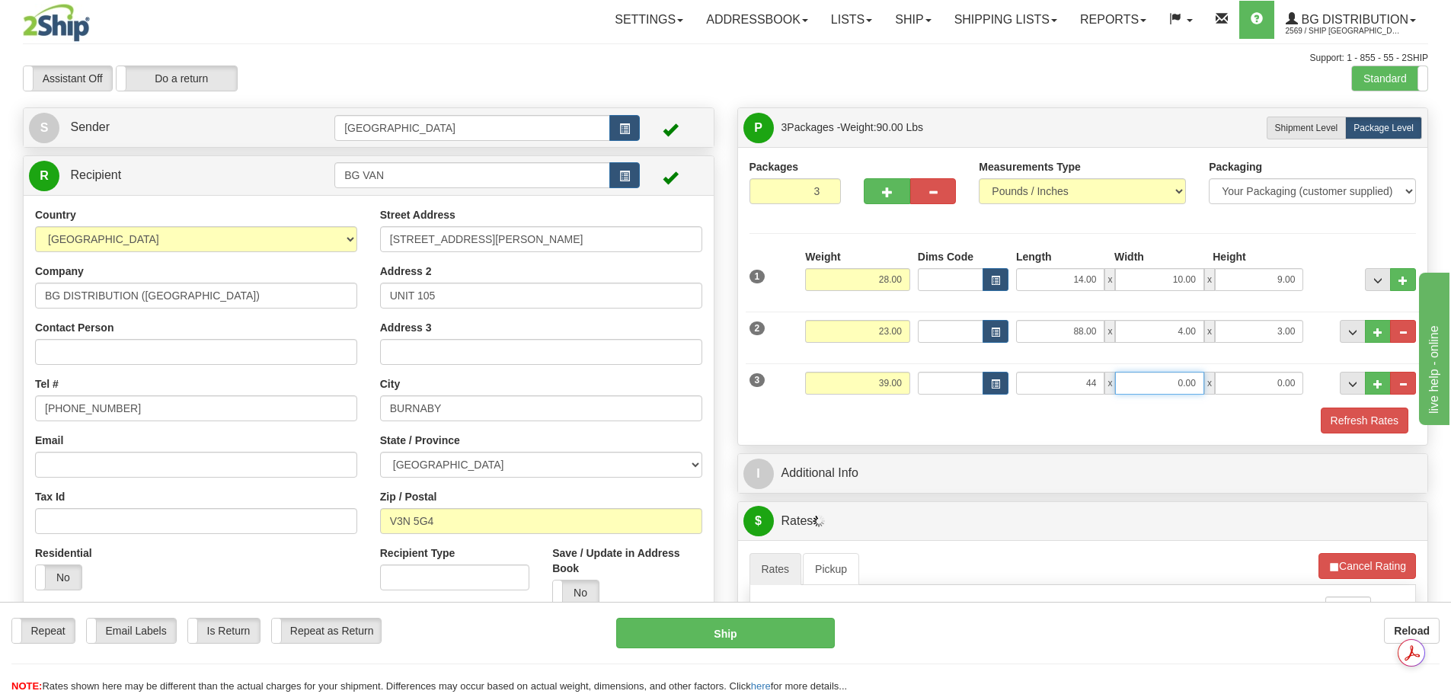
type input "44.00"
type input "7.00"
type input "8.00"
click at [1332, 419] on button "Refresh Rates" at bounding box center [1365, 420] width 88 height 26
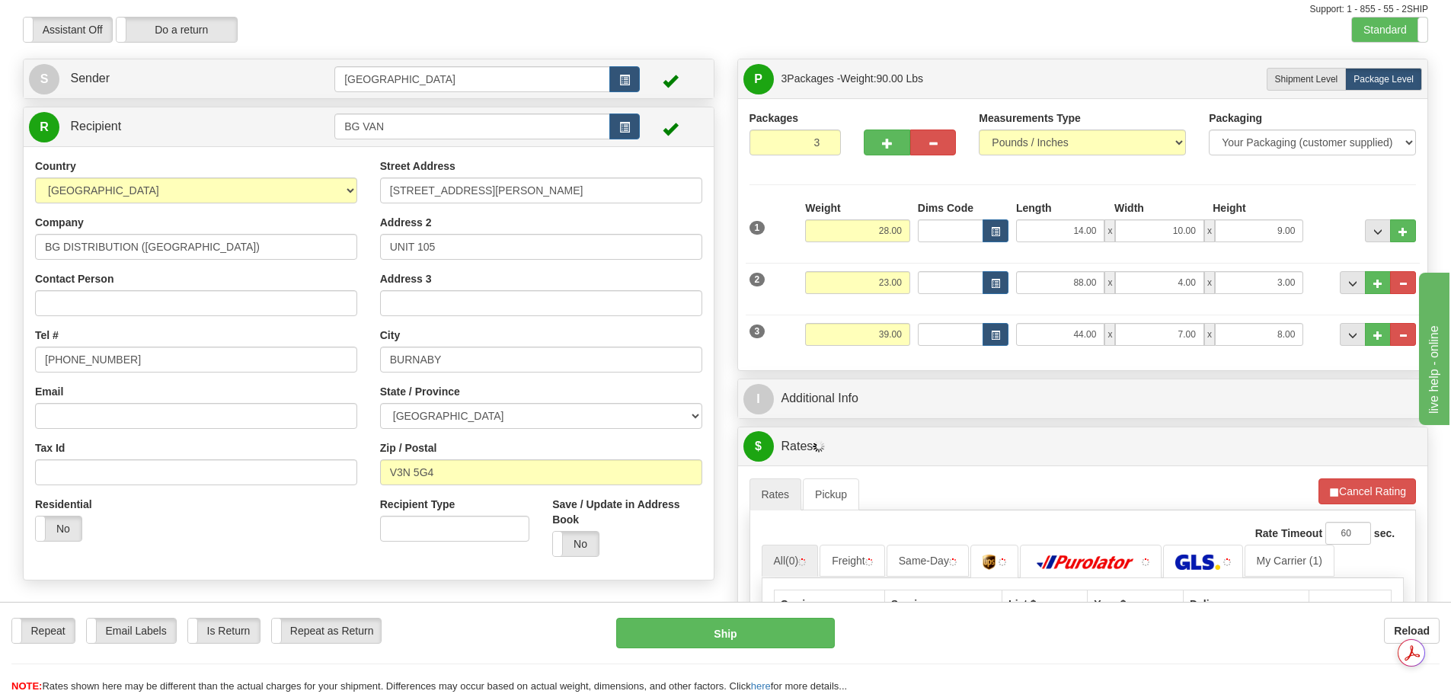
scroll to position [76, 0]
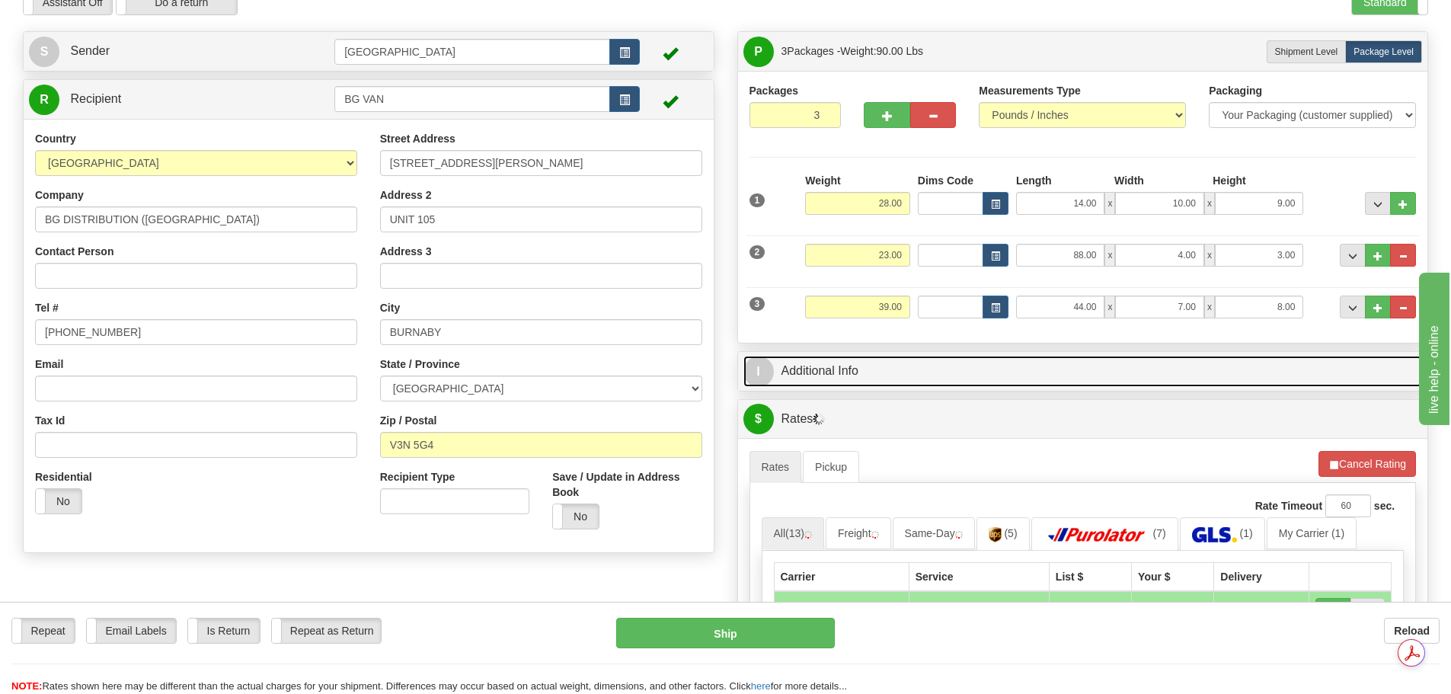
click at [962, 371] on link "I Additional Info" at bounding box center [1082, 371] width 679 height 31
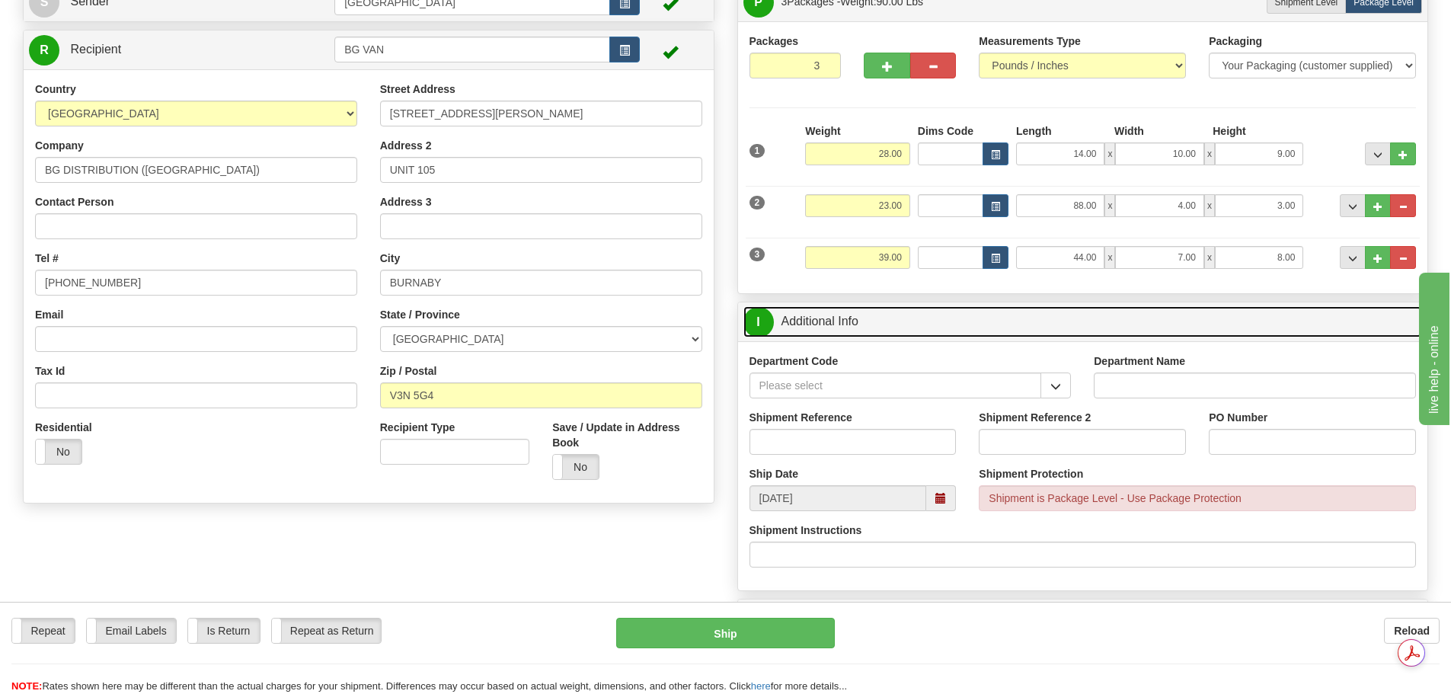
scroll to position [152, 0]
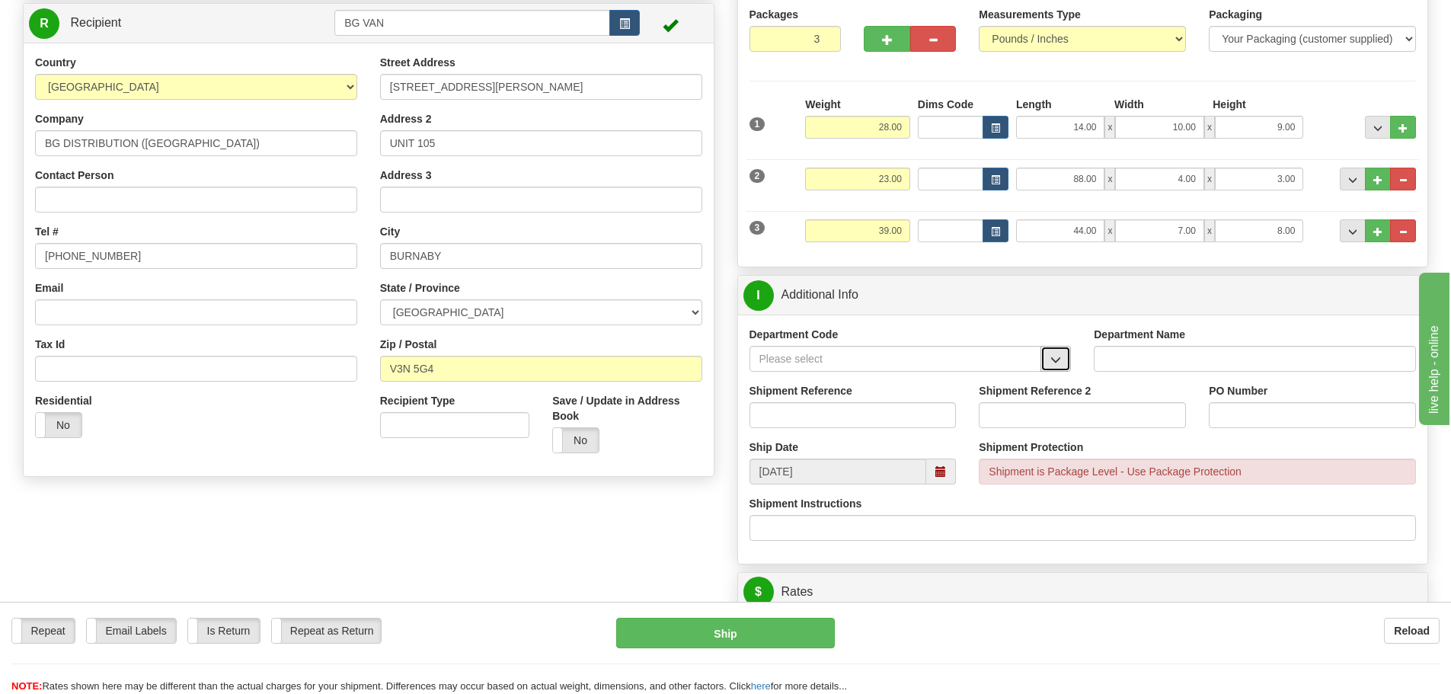
click at [1065, 358] on button "button" at bounding box center [1055, 359] width 30 height 26
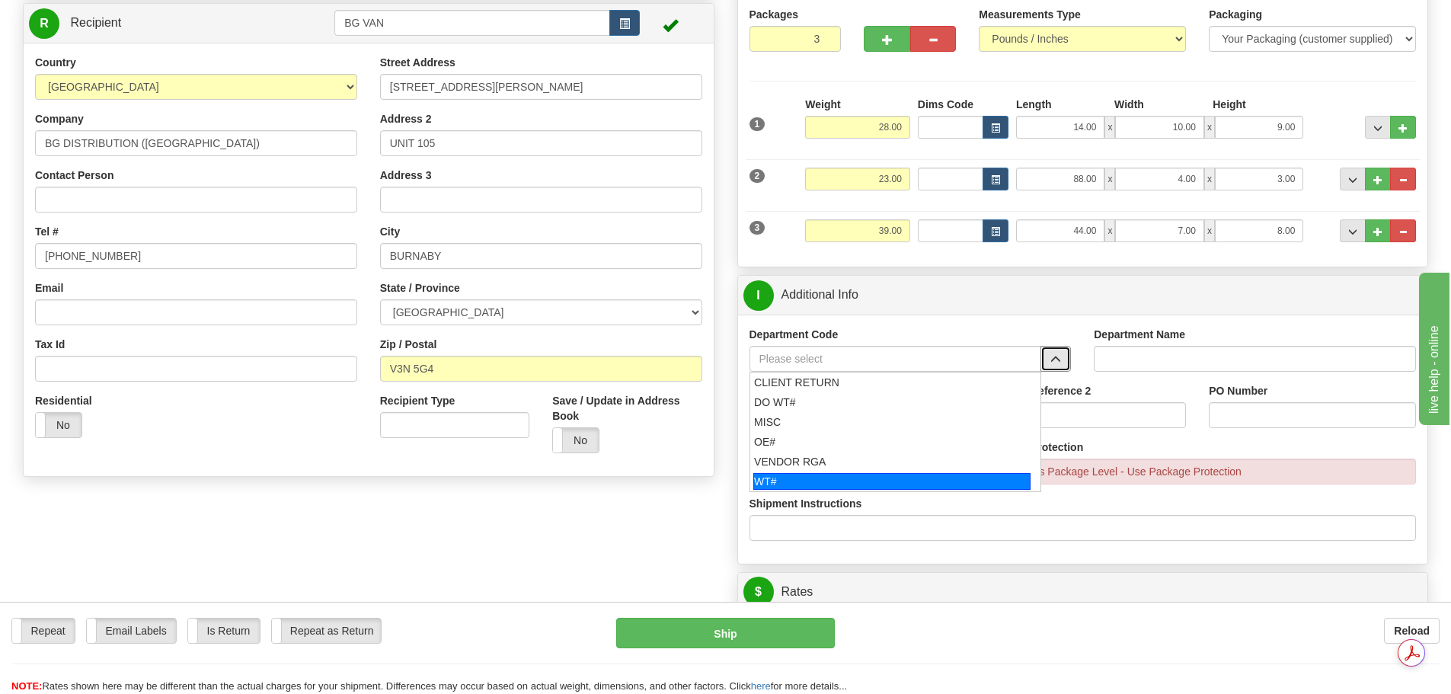
click at [929, 483] on div "WT#" at bounding box center [891, 481] width 277 height 17
type input "WT#"
type input "WAREHOUSE TRANSFERS"
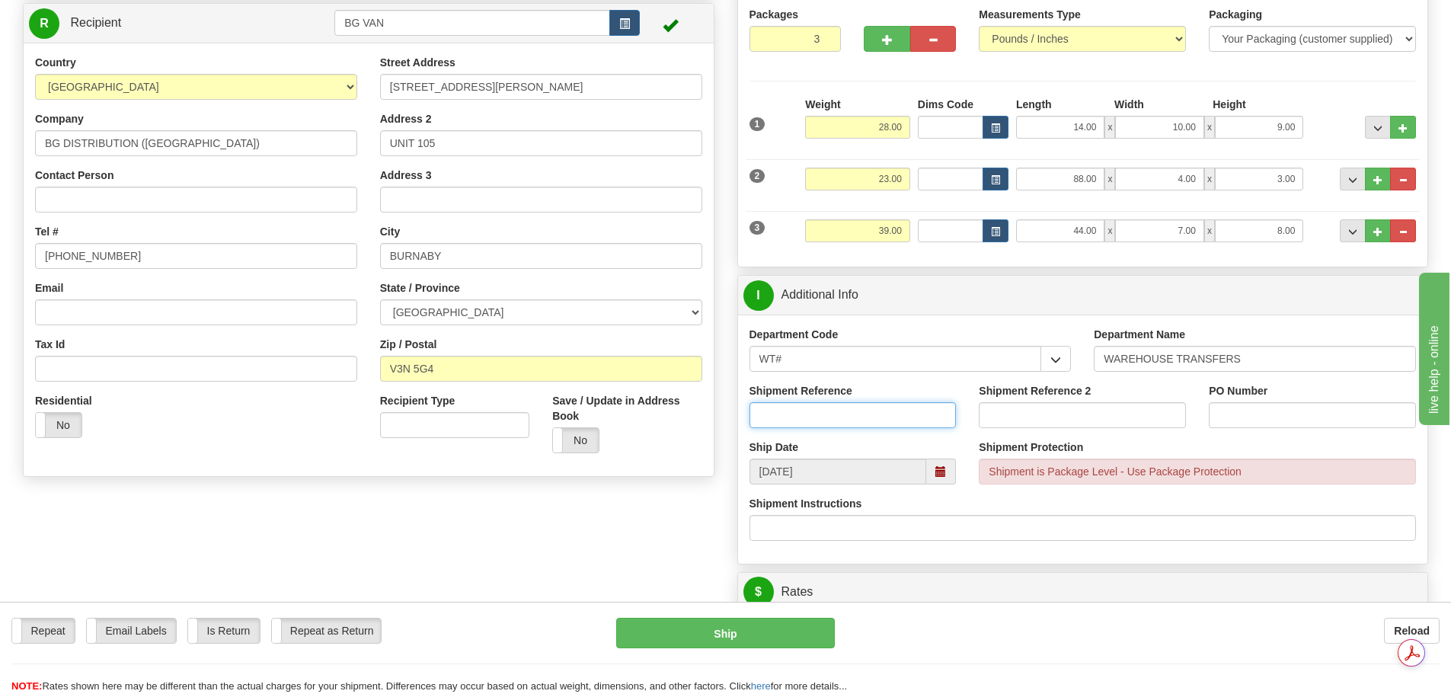
click at [845, 422] on input "Shipment Reference" at bounding box center [852, 415] width 207 height 26
type input "166110-00; 166161-00; 166230-00"
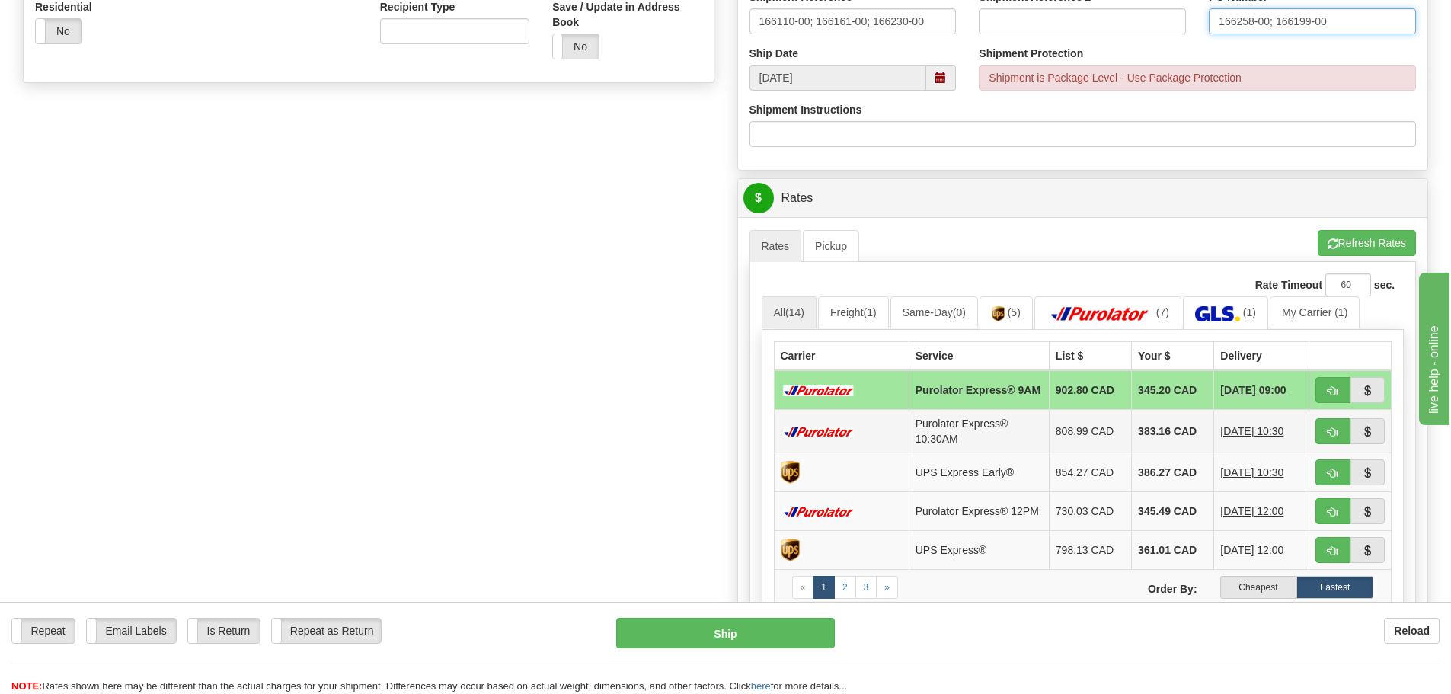
scroll to position [609, 0]
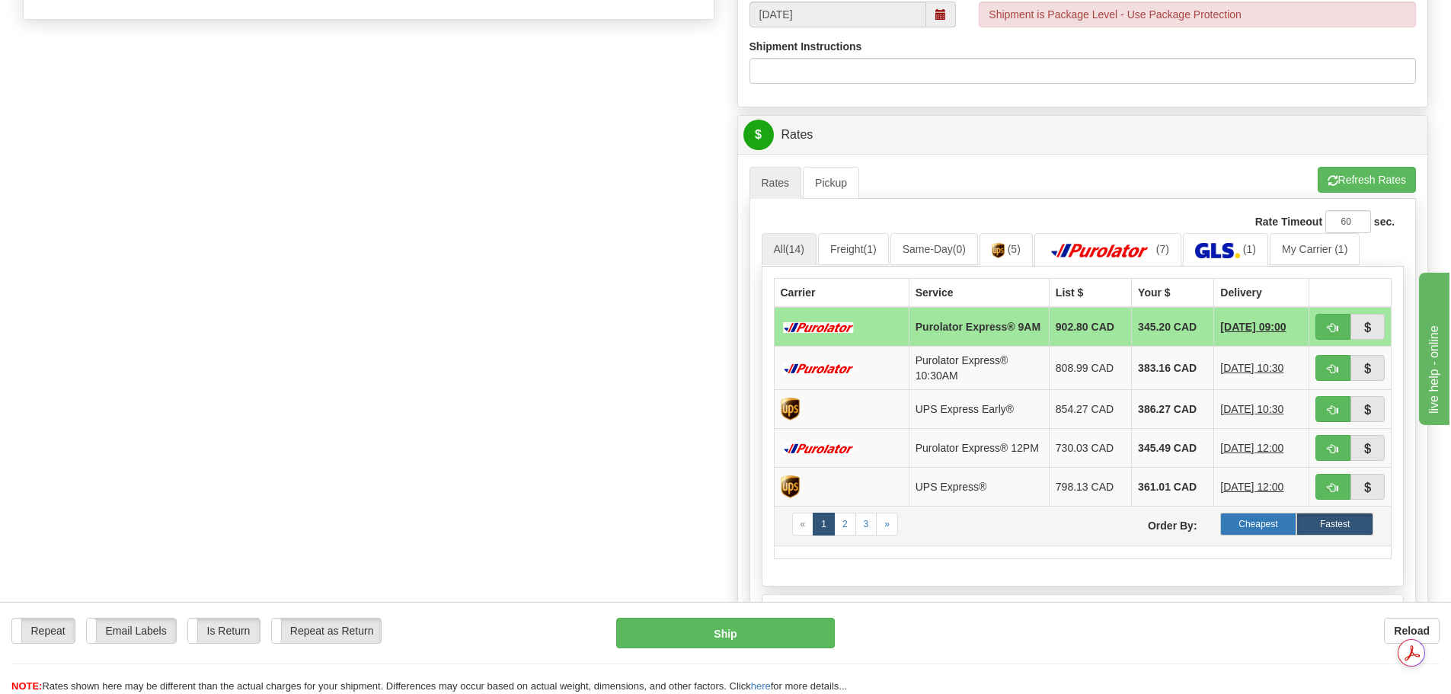
type input "166258-00; 166199-00"
click at [1260, 535] on label "Cheapest" at bounding box center [1258, 524] width 77 height 23
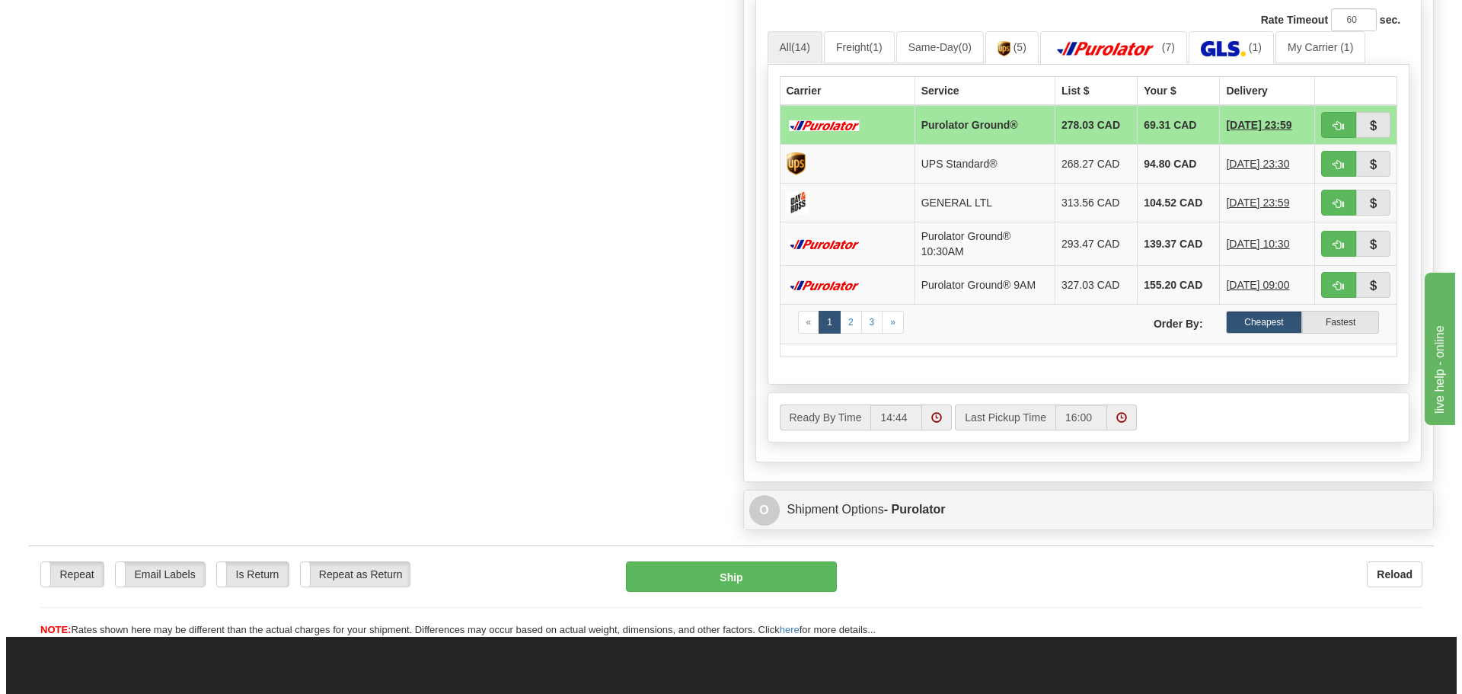
scroll to position [838, 0]
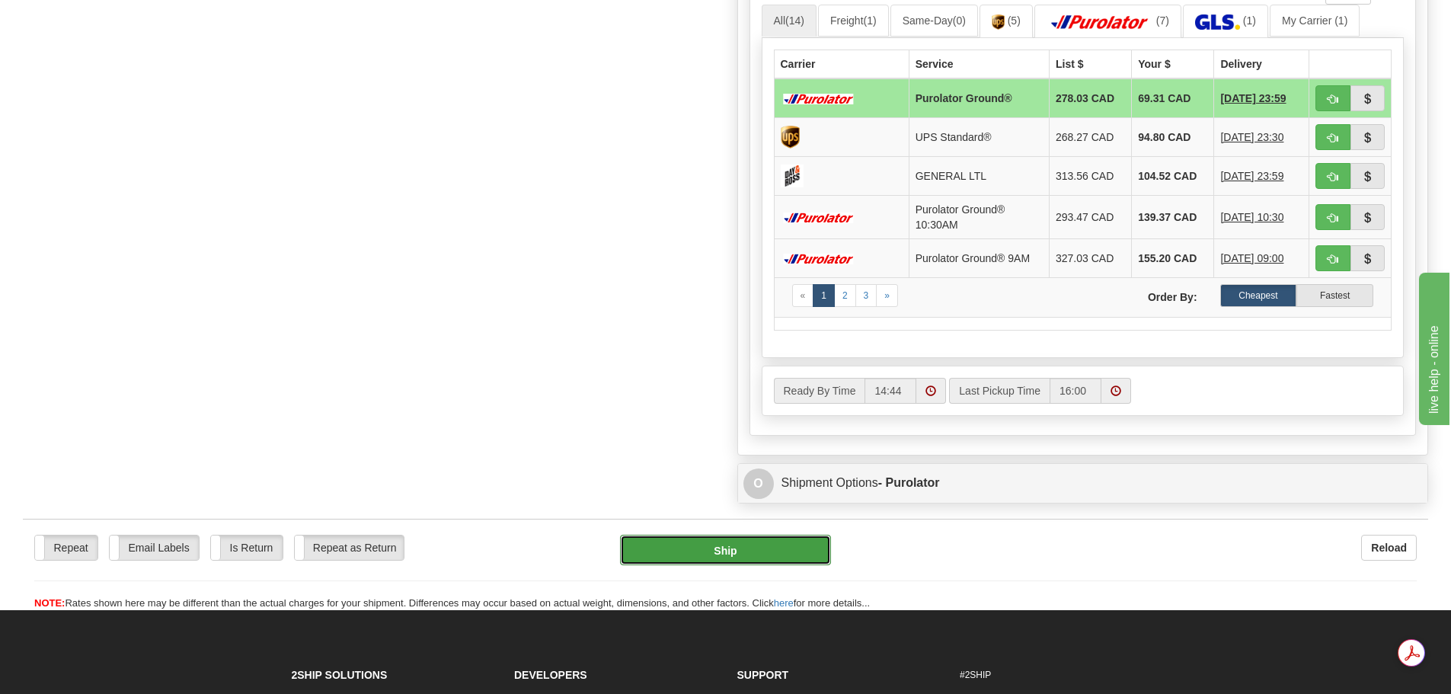
click at [752, 549] on button "Ship" at bounding box center [725, 550] width 211 height 30
type input "260"
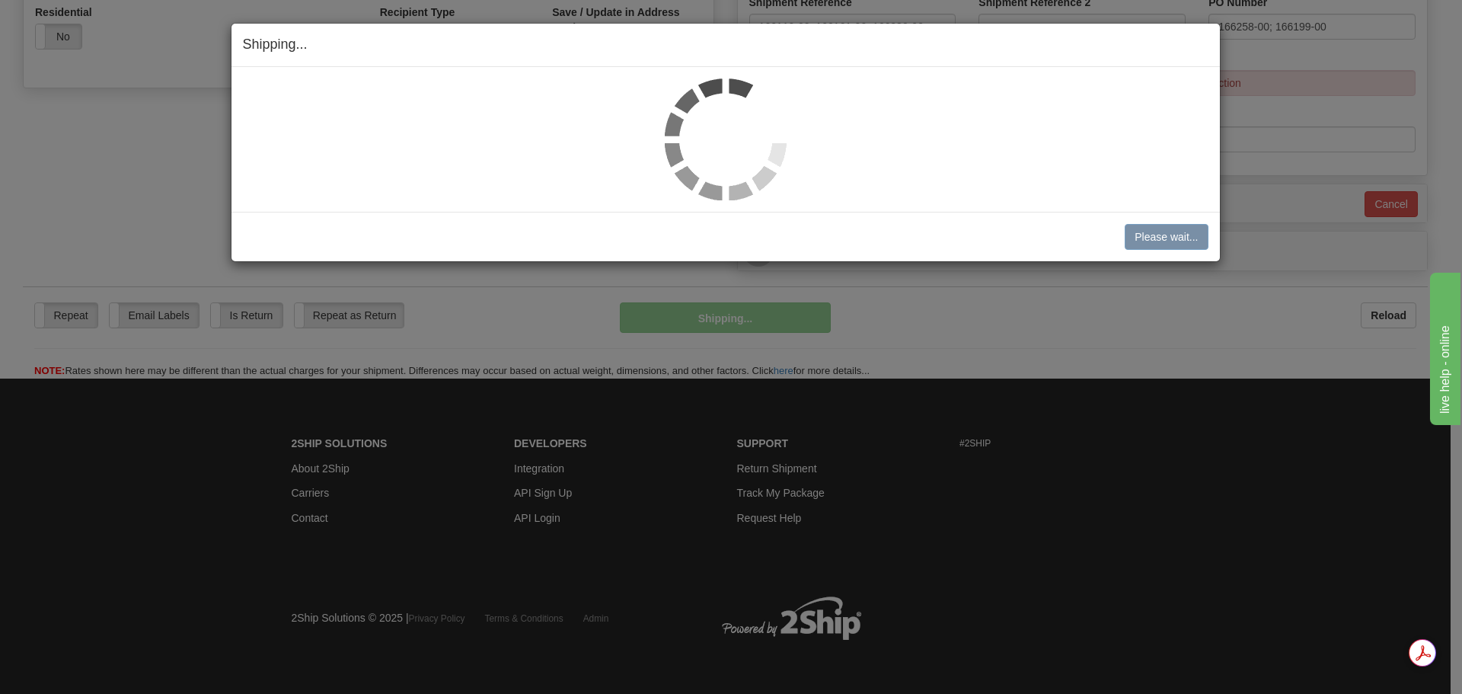
scroll to position [541, 0]
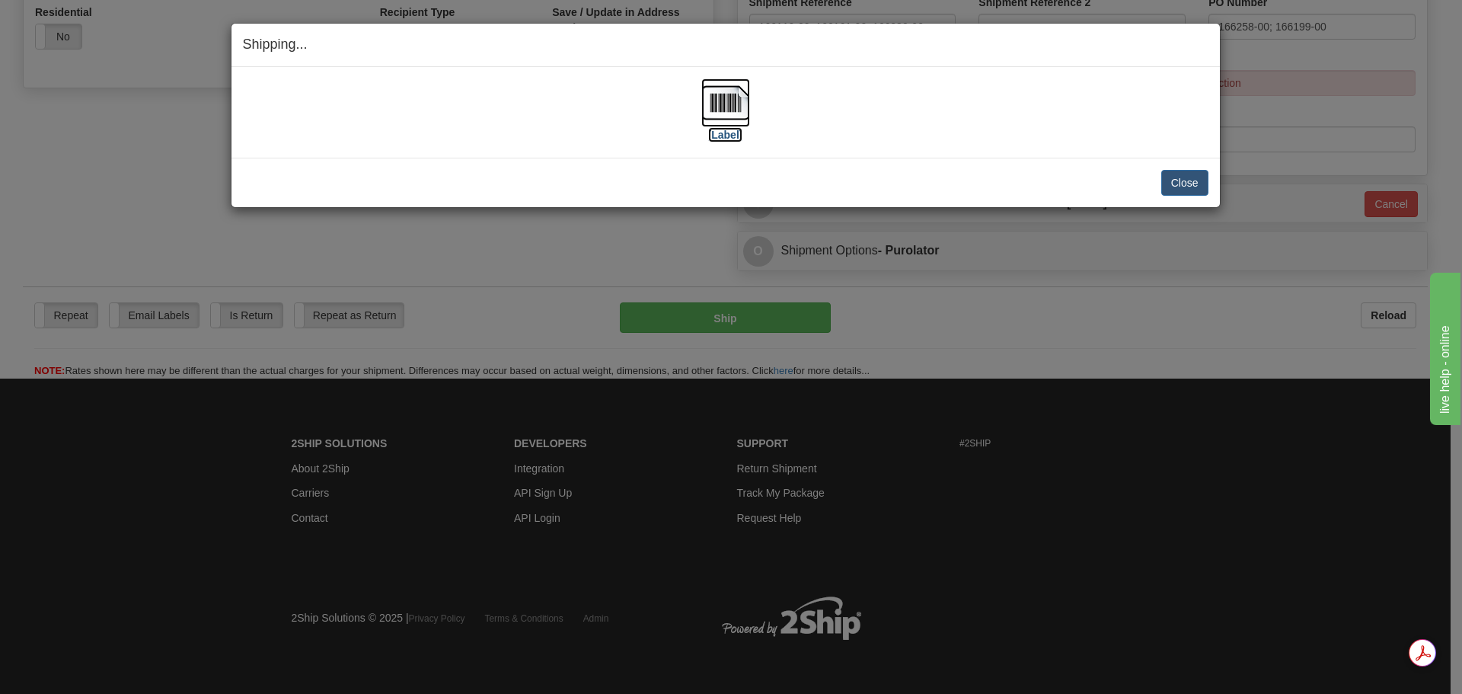
click at [717, 108] on img at bounding box center [725, 102] width 49 height 49
click at [1194, 174] on button "Close" at bounding box center [1184, 183] width 47 height 26
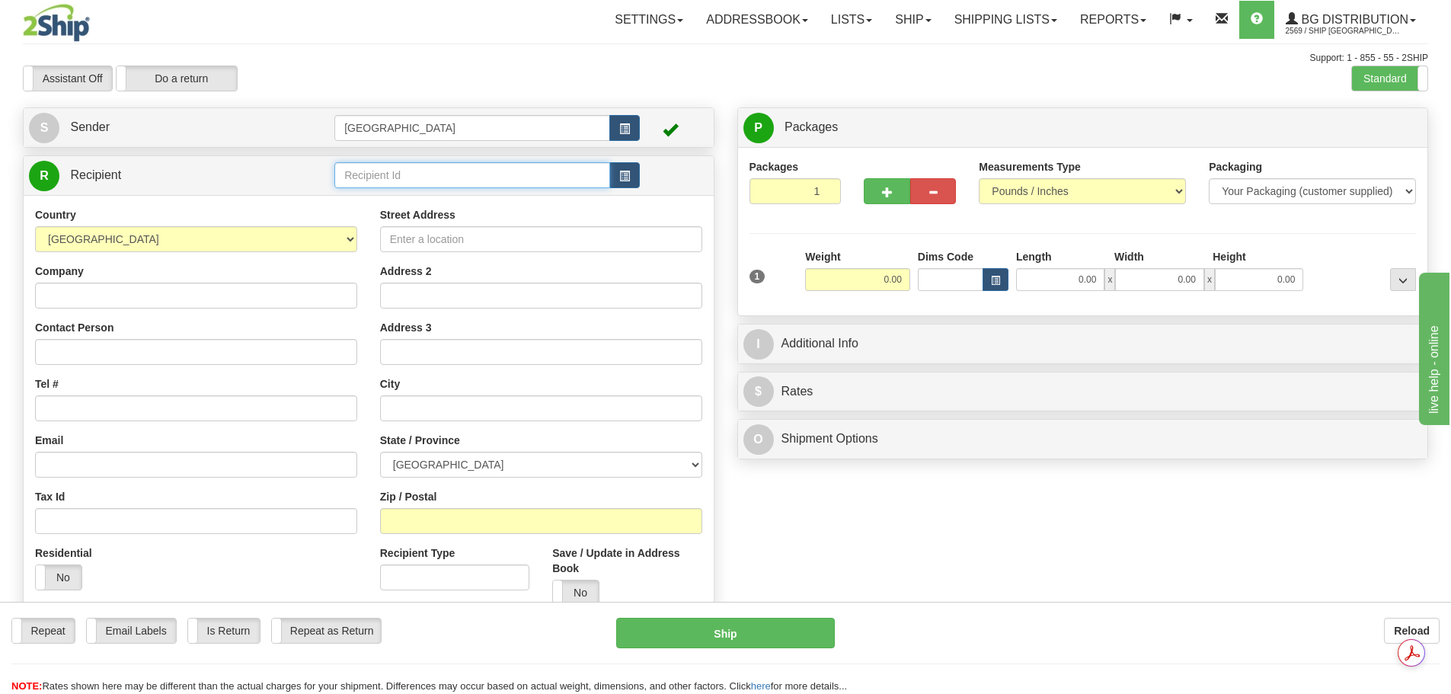
click at [339, 174] on input "text" at bounding box center [472, 175] width 276 height 26
